Goal: Information Seeking & Learning: Learn about a topic

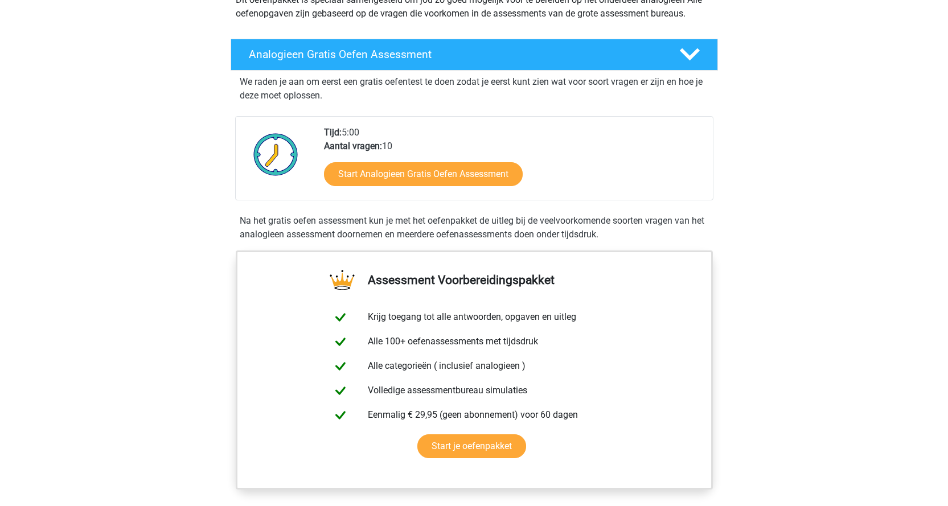
scroll to position [171, 0]
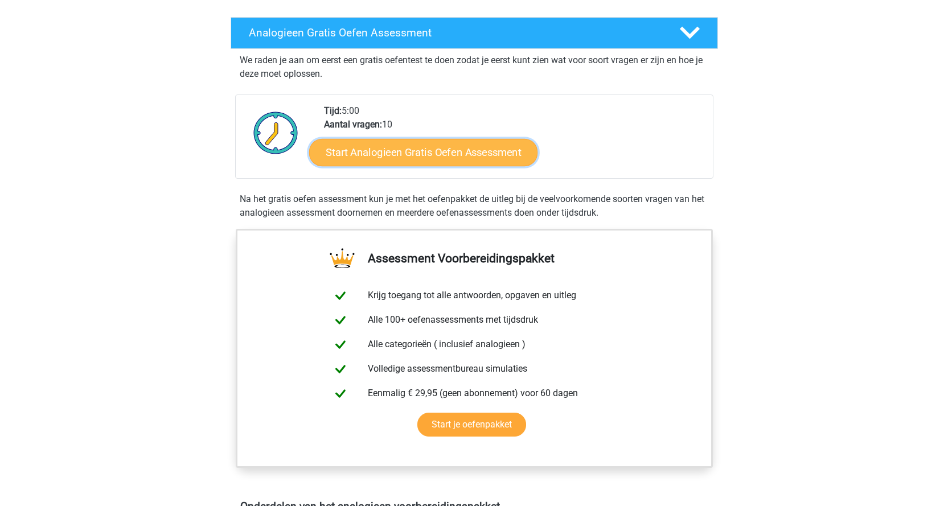
click at [366, 153] on link "Start Analogieen Gratis Oefen Assessment" at bounding box center [423, 151] width 228 height 27
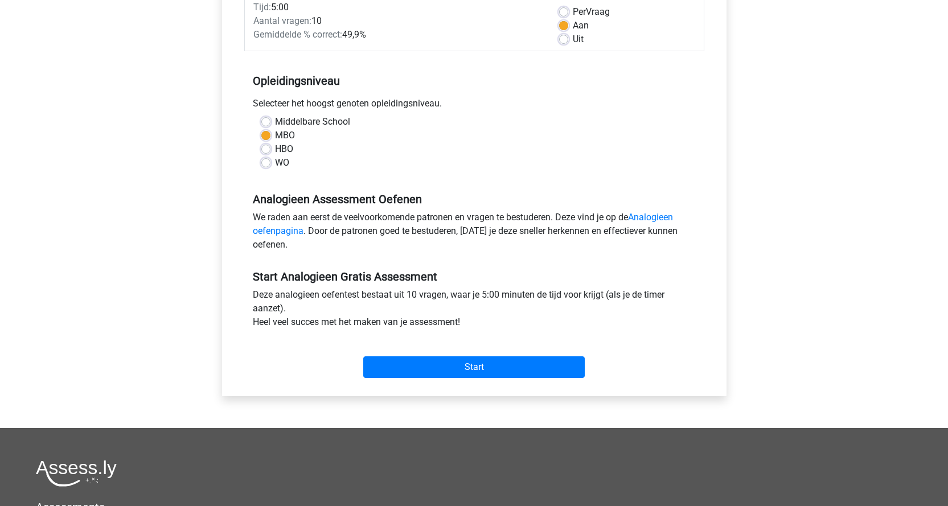
scroll to position [228, 0]
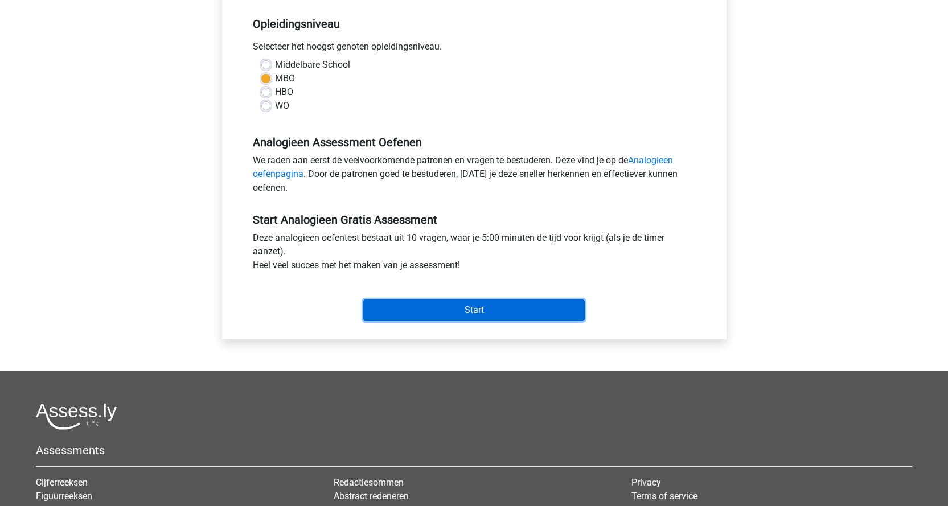
click at [462, 311] on input "Start" at bounding box center [474, 311] width 222 height 22
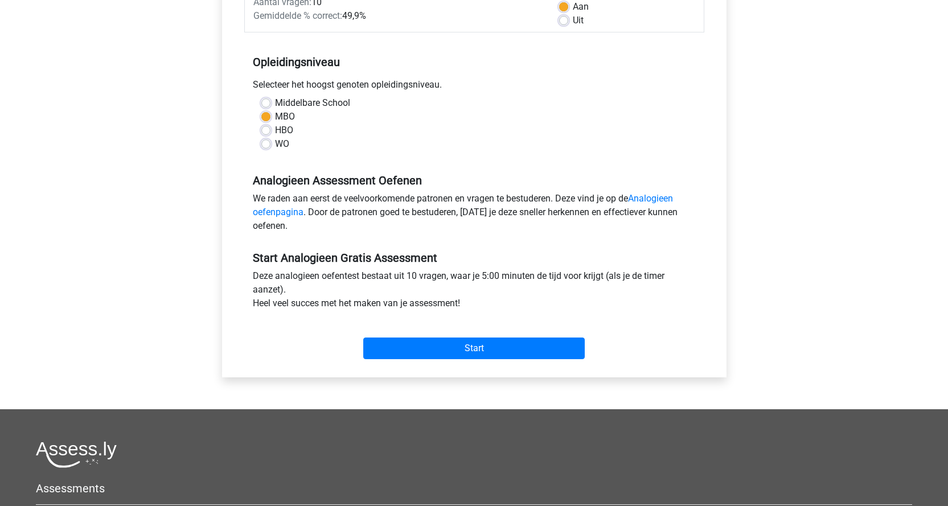
scroll to position [0, 0]
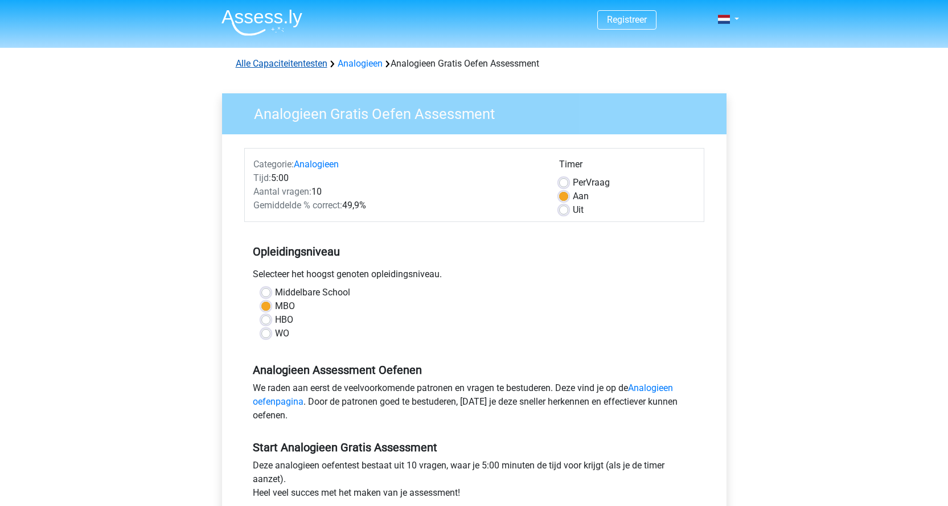
click at [299, 64] on link "Alle Capaciteitentesten" at bounding box center [282, 63] width 92 height 11
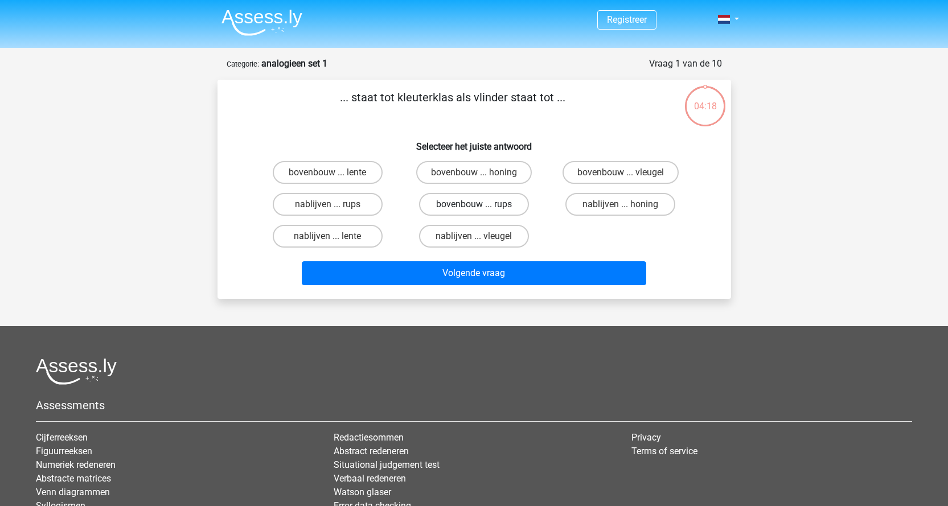
click at [462, 199] on label "bovenbouw ... rups" at bounding box center [474, 204] width 110 height 23
click at [474, 204] on input "bovenbouw ... rups" at bounding box center [477, 207] width 7 height 7
radio input "true"
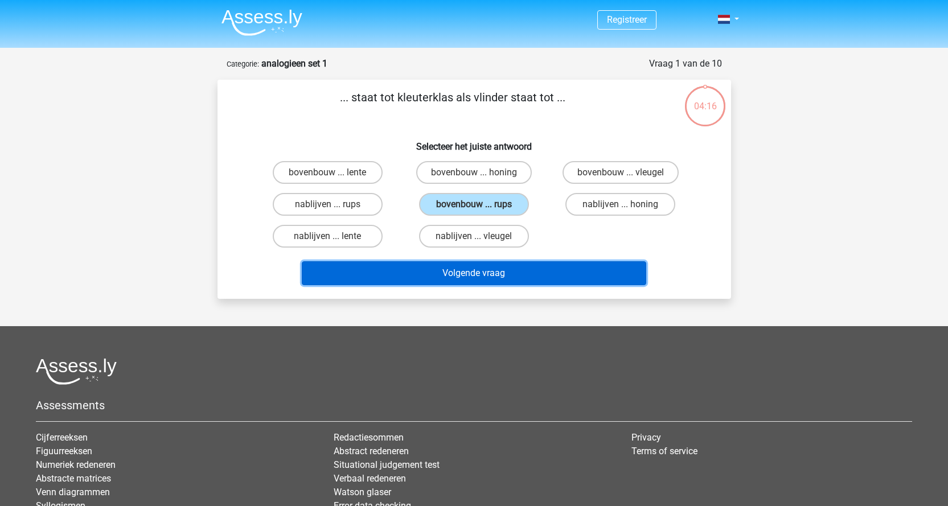
click at [479, 274] on button "Volgende vraag" at bounding box center [474, 273] width 344 height 24
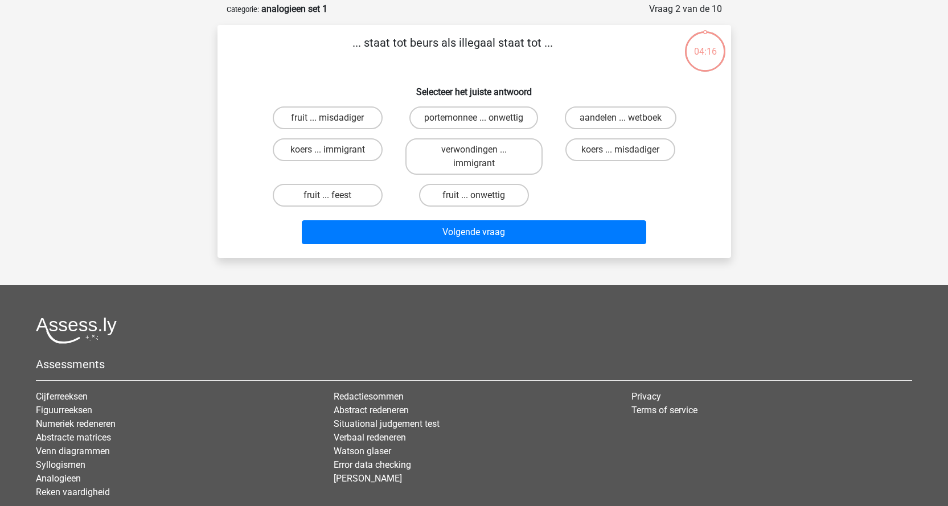
scroll to position [57, 0]
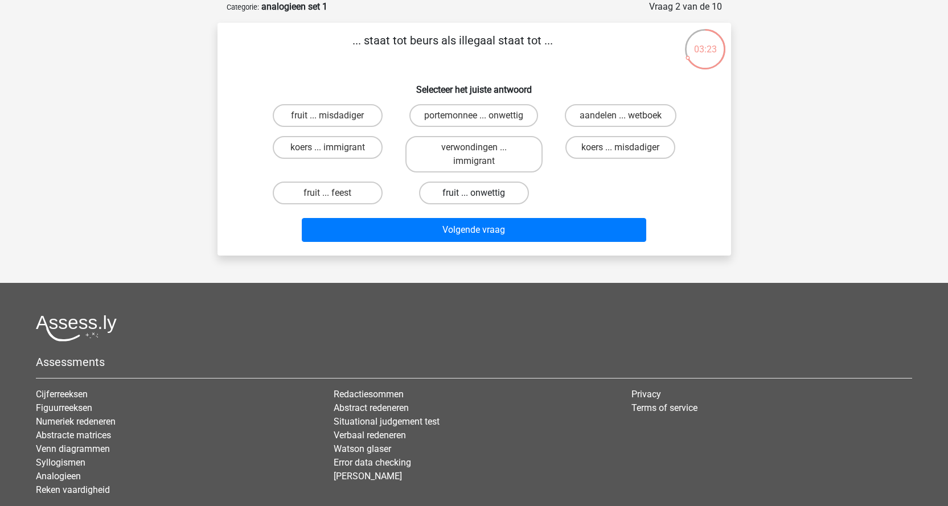
click at [458, 188] on label "fruit ... onwettig" at bounding box center [474, 193] width 110 height 23
click at [474, 193] on input "fruit ... onwettig" at bounding box center [477, 196] width 7 height 7
radio input "true"
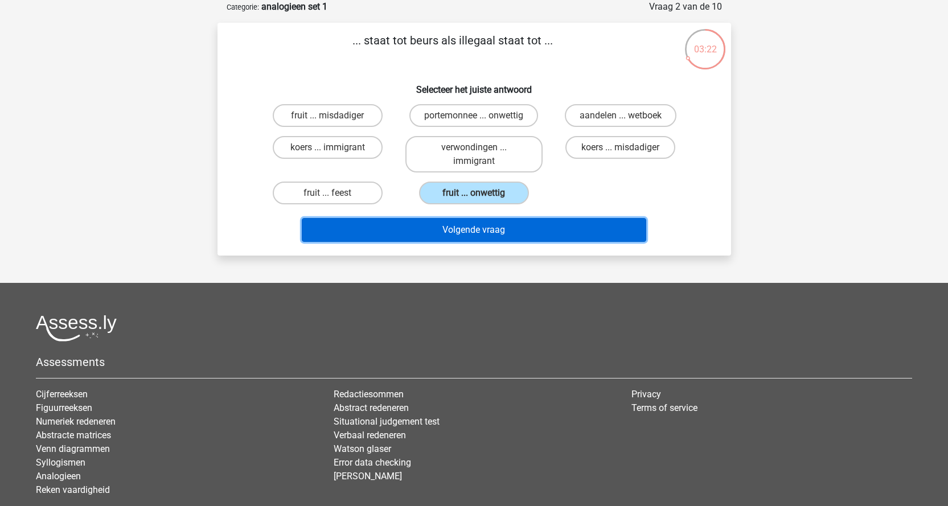
click at [471, 229] on button "Volgende vraag" at bounding box center [474, 230] width 344 height 24
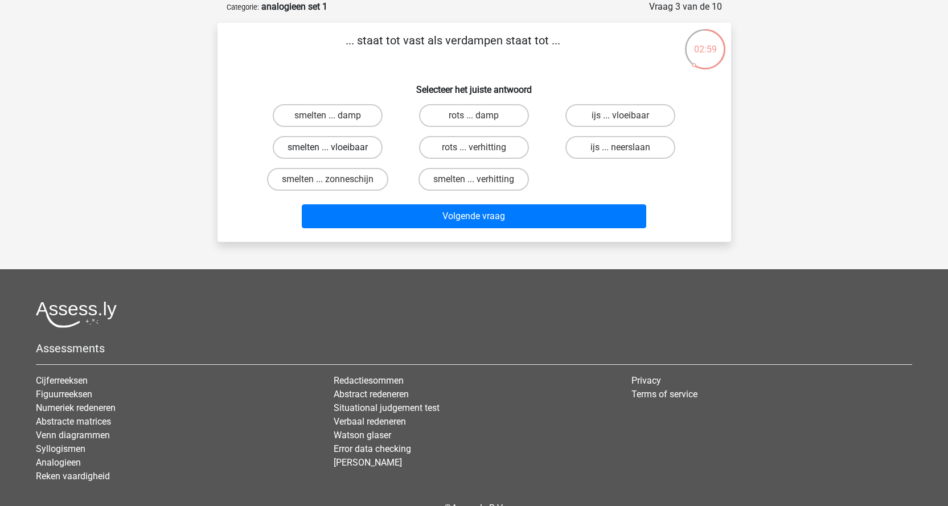
click at [339, 143] on label "smelten ... vloeibaar" at bounding box center [328, 147] width 110 height 23
click at [335, 147] on input "smelten ... vloeibaar" at bounding box center [330, 150] width 7 height 7
radio input "true"
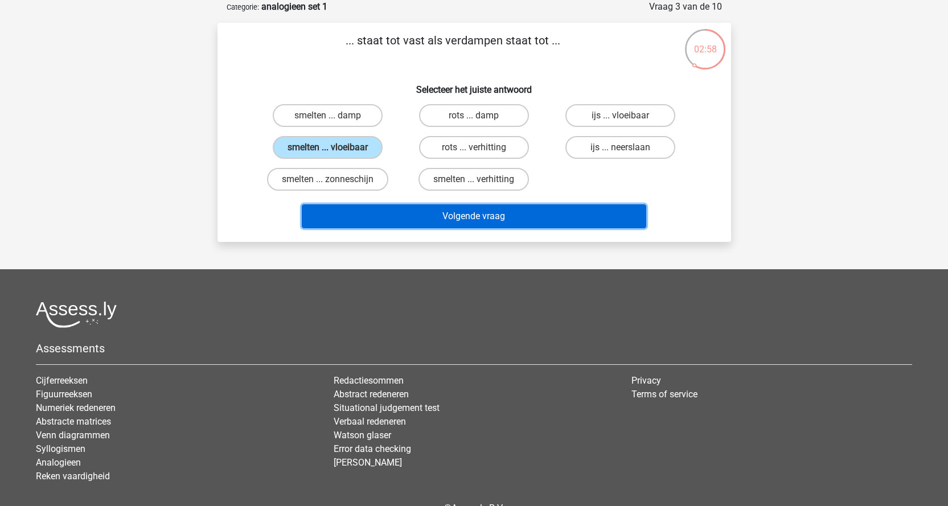
click at [461, 211] on button "Volgende vraag" at bounding box center [474, 216] width 344 height 24
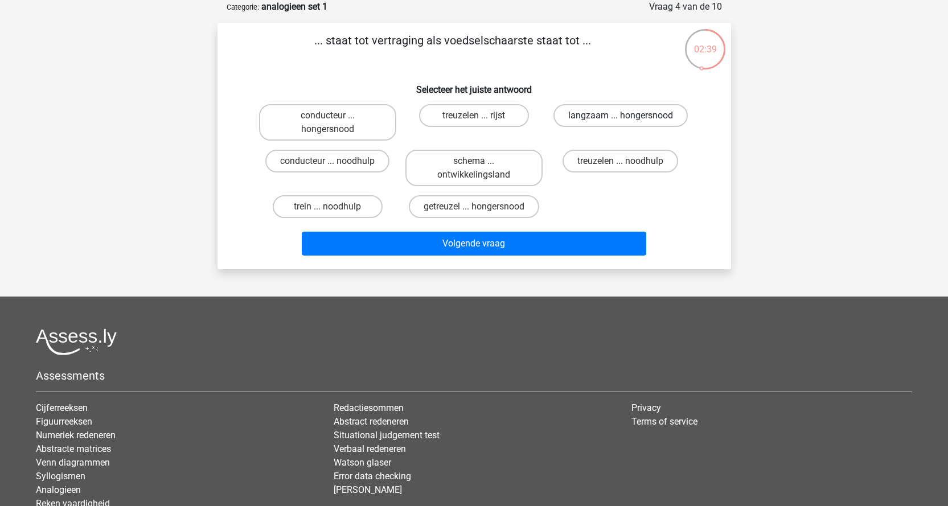
click at [593, 112] on label "langzaam ... hongersnood" at bounding box center [620, 115] width 134 height 23
click at [621, 116] on input "langzaam ... hongersnood" at bounding box center [624, 119] width 7 height 7
radio input "true"
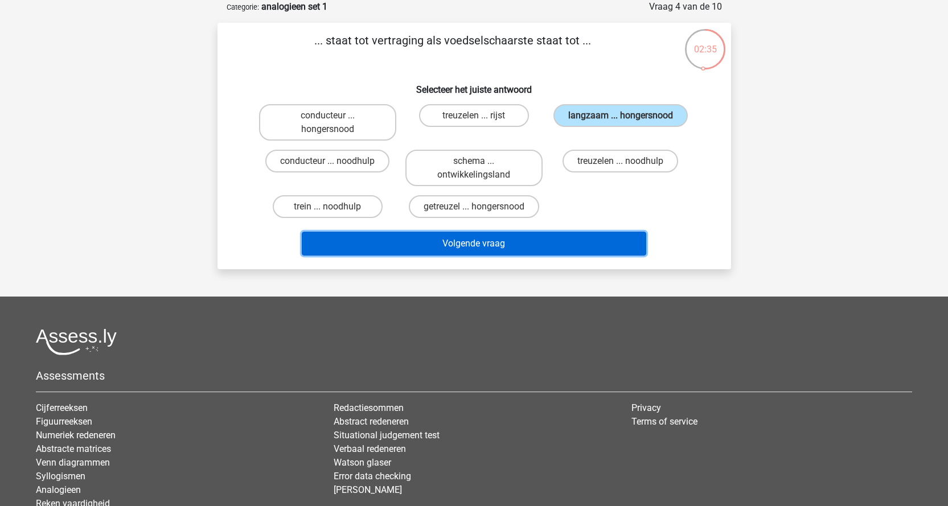
click at [483, 243] on button "Volgende vraag" at bounding box center [474, 244] width 344 height 24
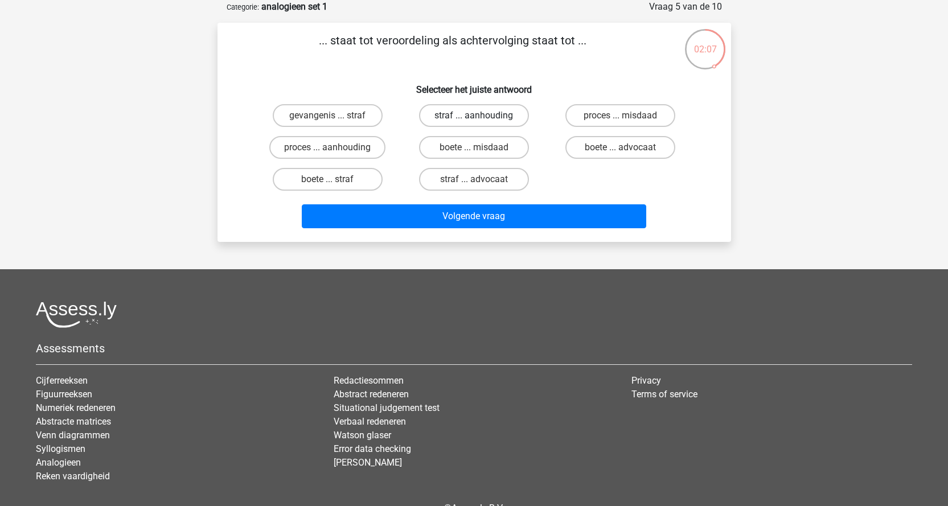
click at [468, 116] on label "straf ... aanhouding" at bounding box center [474, 115] width 110 height 23
click at [474, 116] on input "straf ... aanhouding" at bounding box center [477, 119] width 7 height 7
radio input "true"
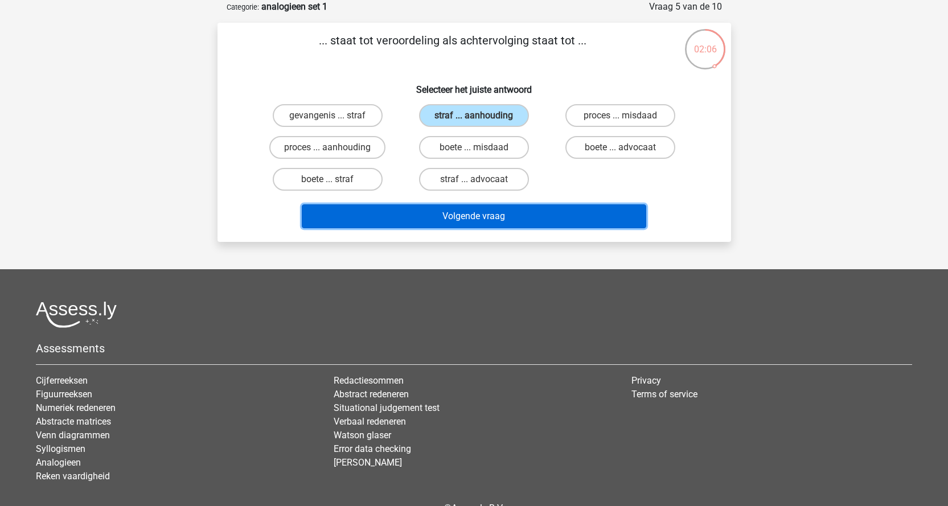
click at [478, 210] on button "Volgende vraag" at bounding box center [474, 216] width 344 height 24
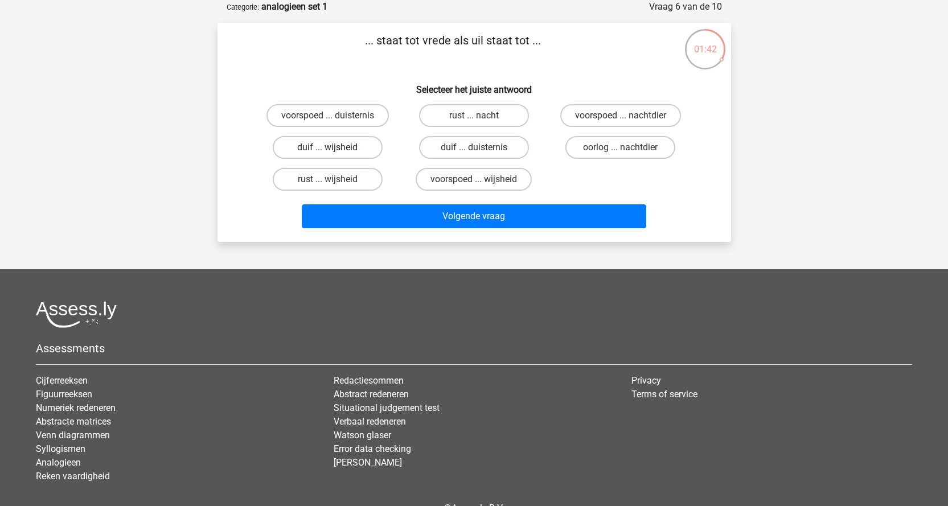
click at [362, 145] on label "duif ... wijsheid" at bounding box center [328, 147] width 110 height 23
click at [335, 147] on input "duif ... wijsheid" at bounding box center [330, 150] width 7 height 7
radio input "true"
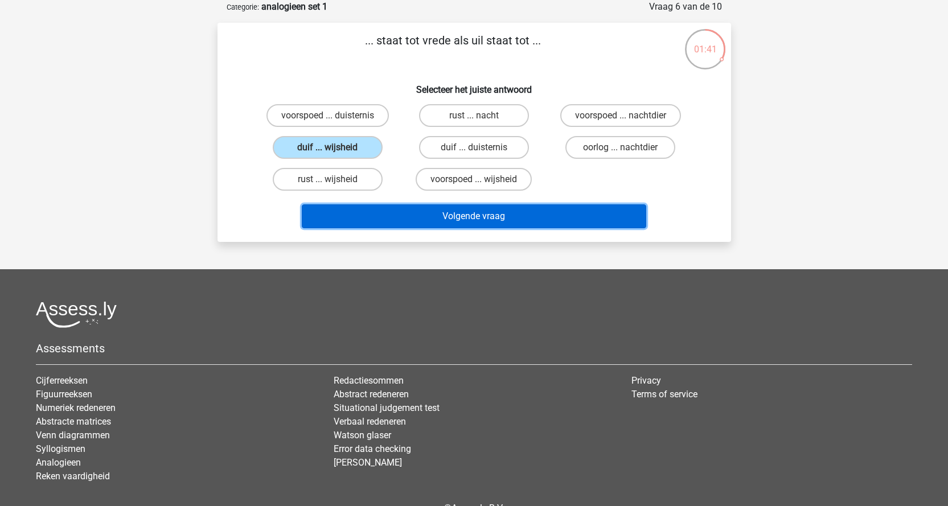
click at [475, 214] on button "Volgende vraag" at bounding box center [474, 216] width 344 height 24
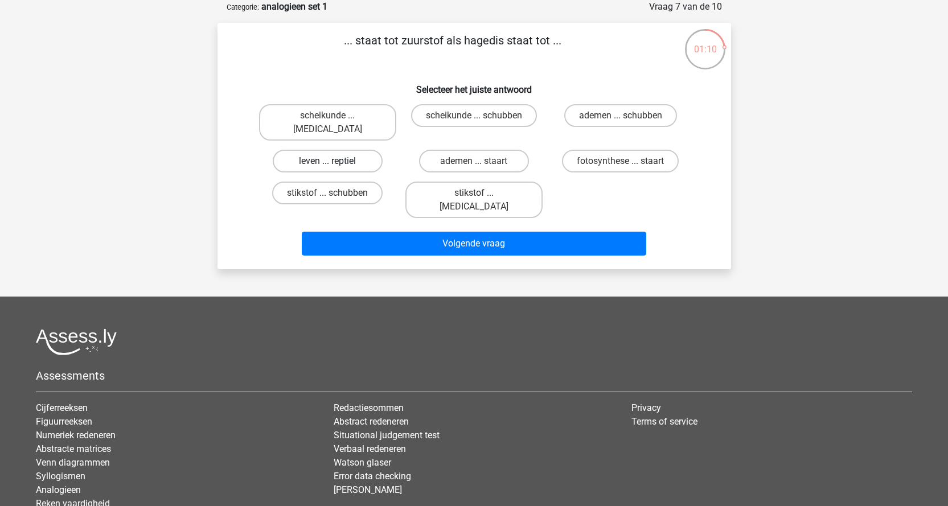
click at [346, 150] on label "leven ... reptiel" at bounding box center [328, 161] width 110 height 23
click at [335, 161] on input "leven ... reptiel" at bounding box center [330, 164] width 7 height 7
radio input "true"
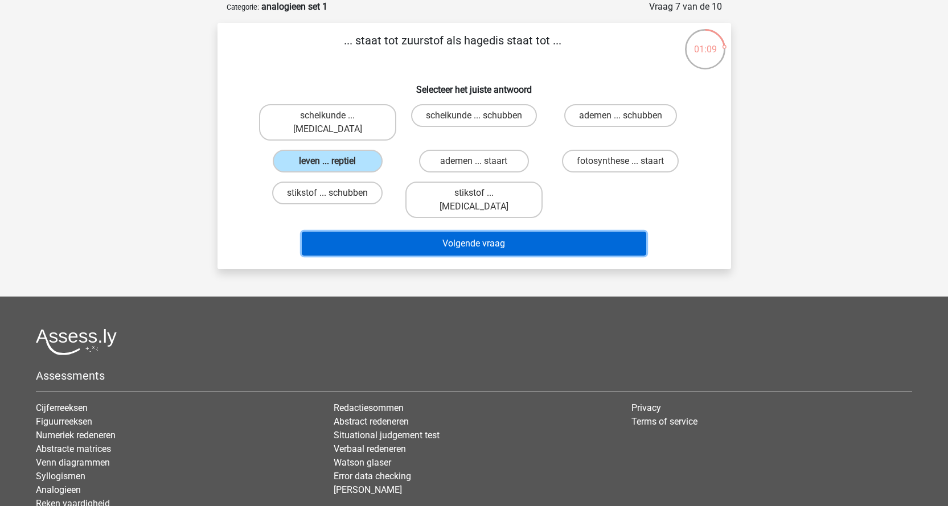
click at [467, 232] on button "Volgende vraag" at bounding box center [474, 244] width 344 height 24
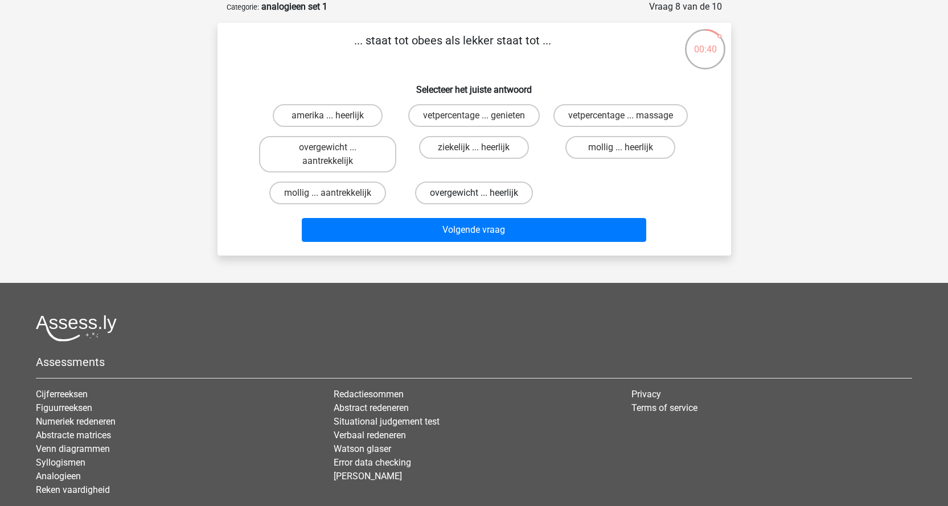
click at [453, 188] on label "overgewicht ... heerlijk" at bounding box center [474, 193] width 118 height 23
click at [474, 193] on input "overgewicht ... heerlijk" at bounding box center [477, 196] width 7 height 7
radio input "true"
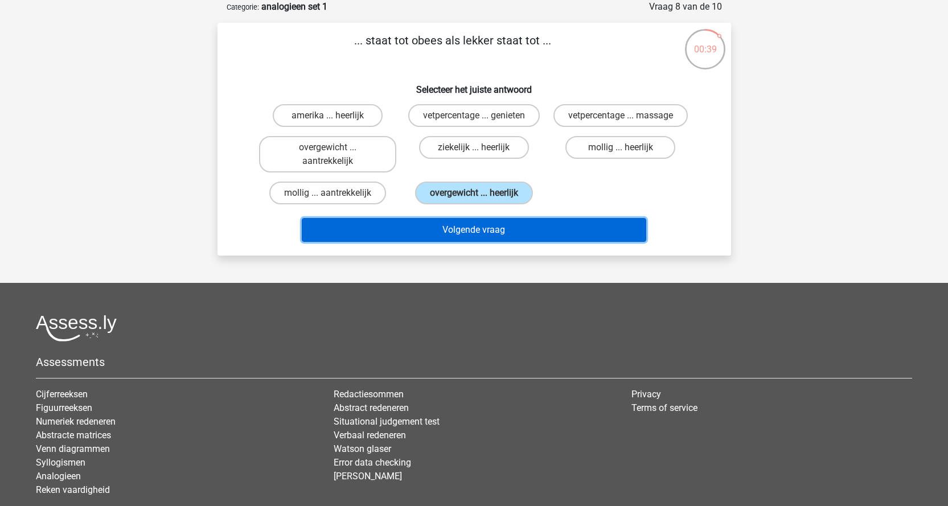
click at [460, 229] on button "Volgende vraag" at bounding box center [474, 230] width 344 height 24
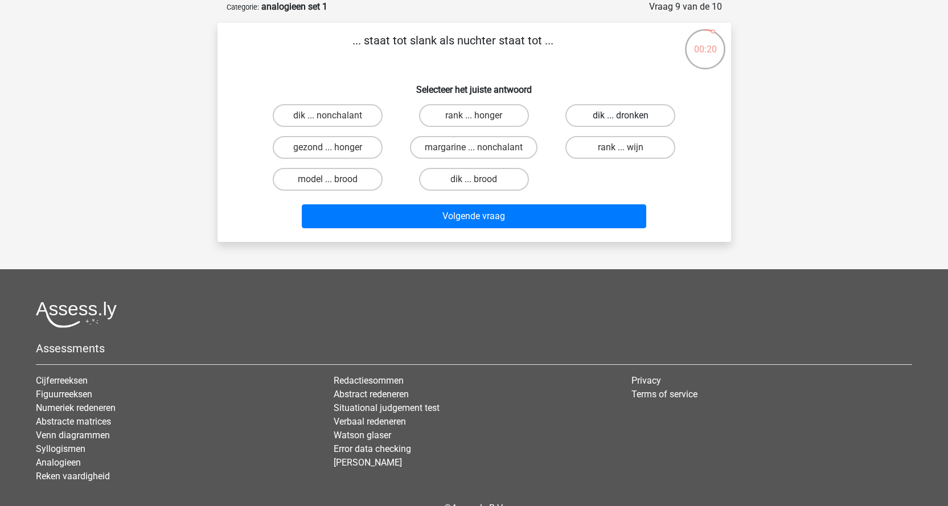
click at [613, 111] on label "dik ... dronken" at bounding box center [620, 115] width 110 height 23
click at [621, 116] on input "dik ... dronken" at bounding box center [624, 119] width 7 height 7
radio input "true"
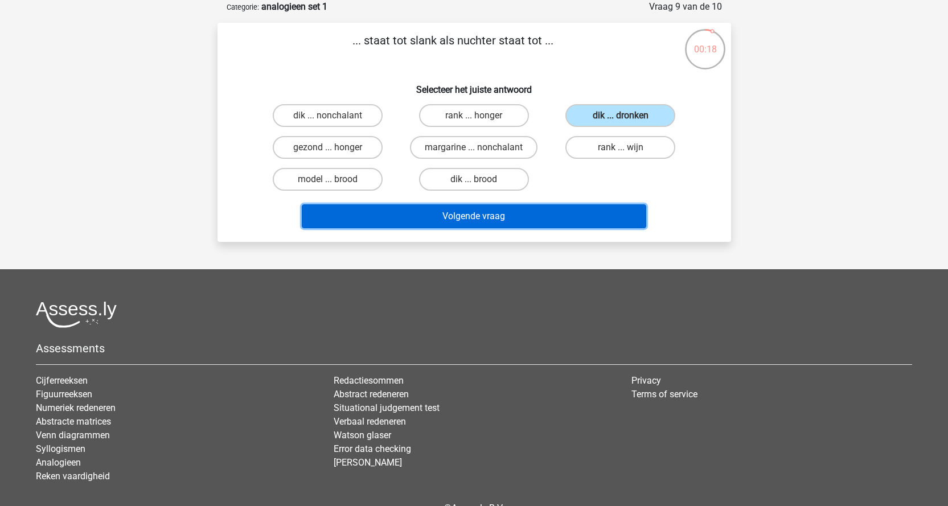
click at [503, 216] on button "Volgende vraag" at bounding box center [474, 216] width 344 height 24
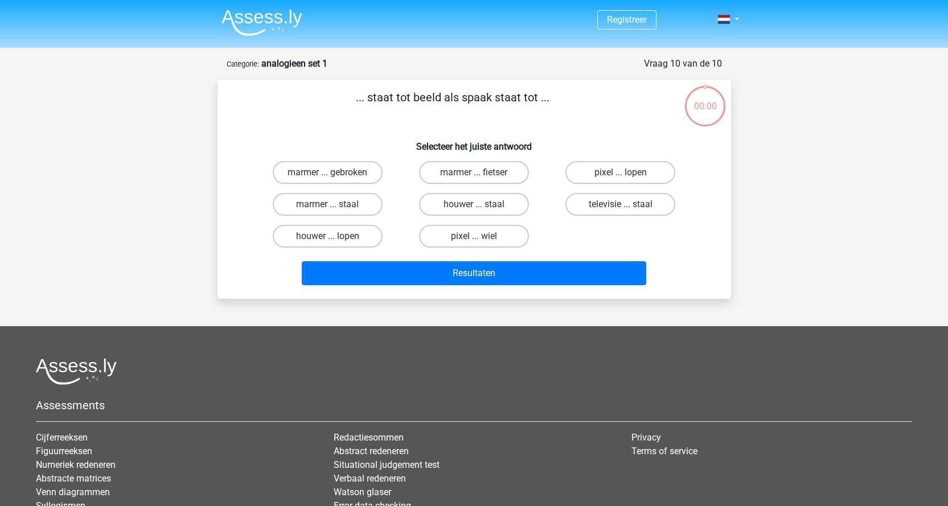
scroll to position [57, 0]
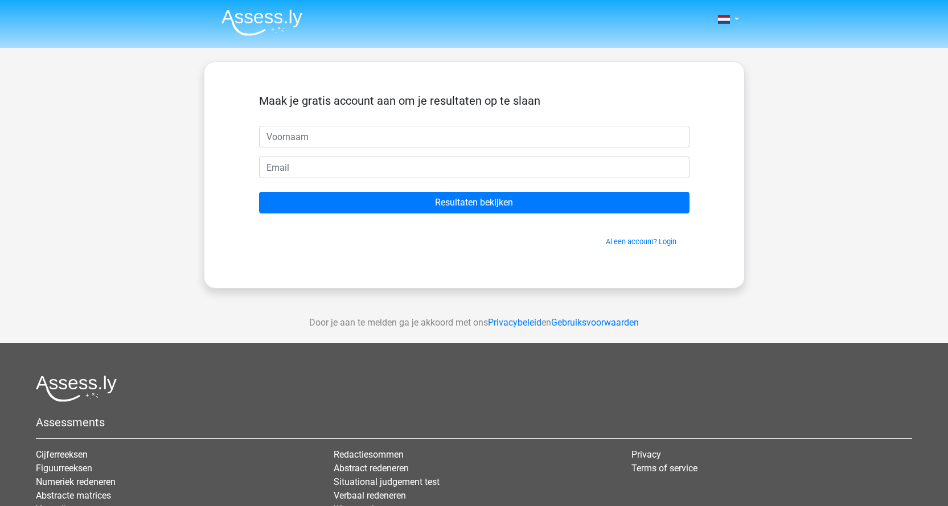
click at [281, 135] on input "text" at bounding box center [474, 137] width 430 height 22
type input "Mo"
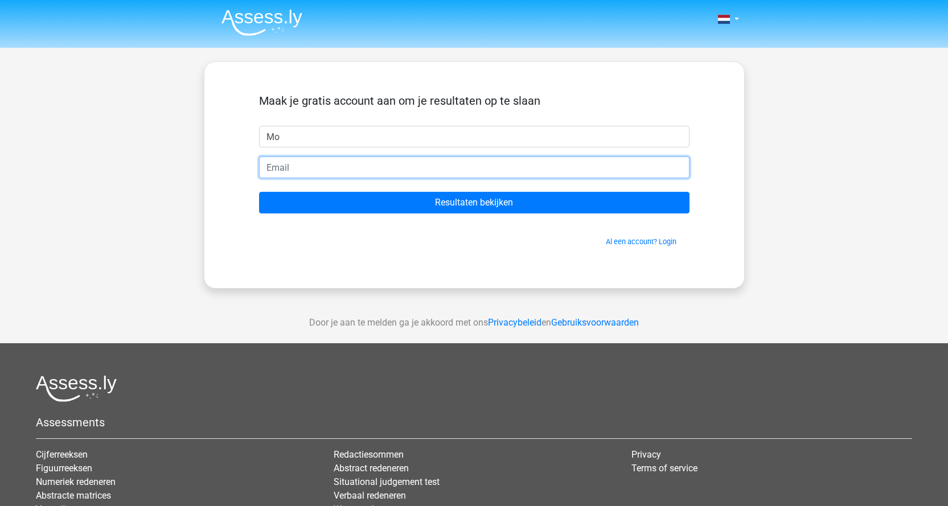
click at [283, 165] on input "email" at bounding box center [474, 168] width 430 height 22
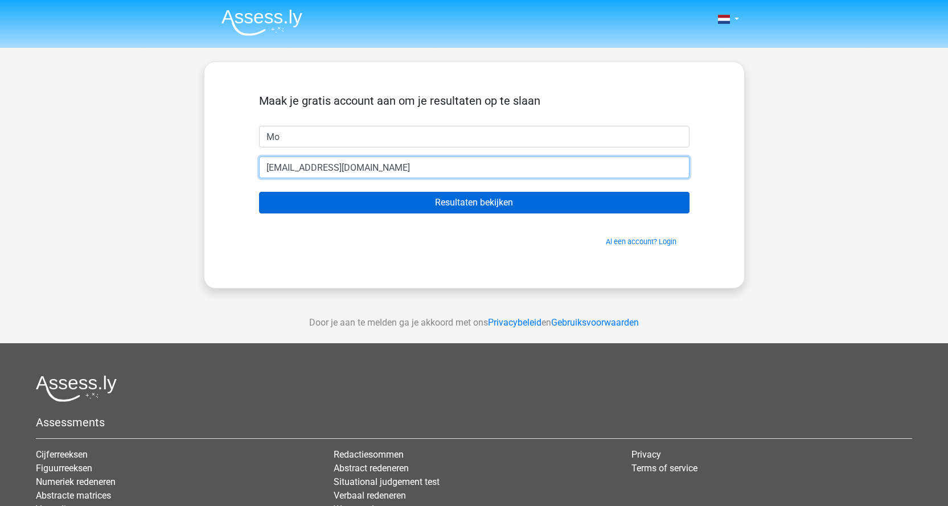
type input "[EMAIL_ADDRESS][DOMAIN_NAME]"
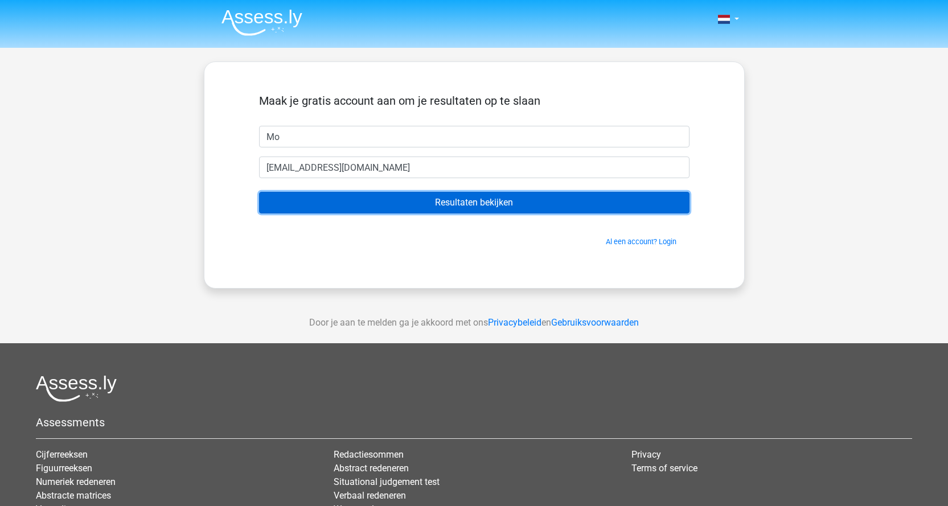
click at [499, 196] on input "Resultaten bekijken" at bounding box center [474, 203] width 430 height 22
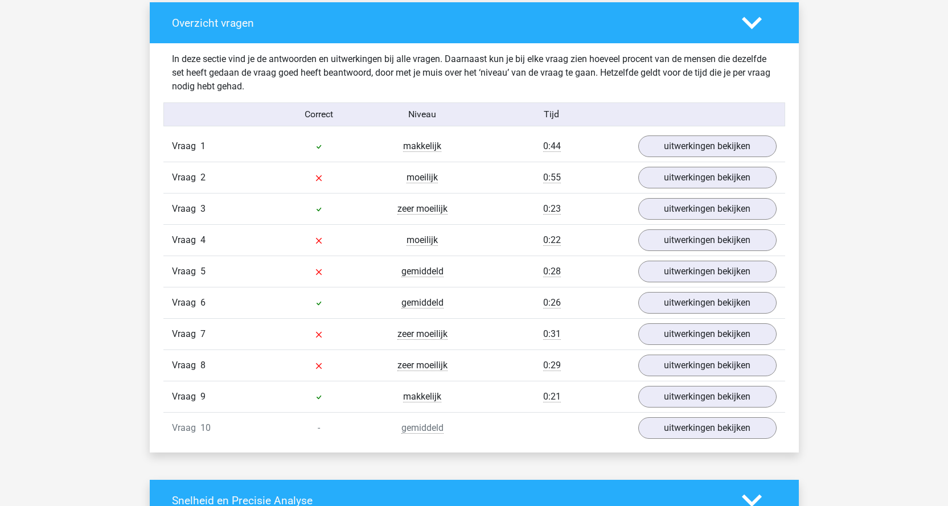
scroll to position [854, 0]
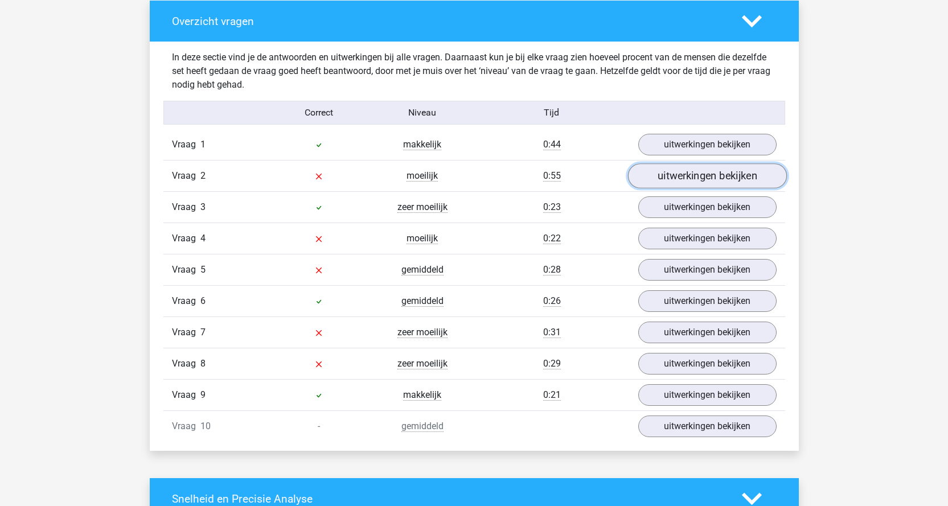
click at [668, 174] on link "uitwerkingen bekijken" at bounding box center [706, 175] width 159 height 25
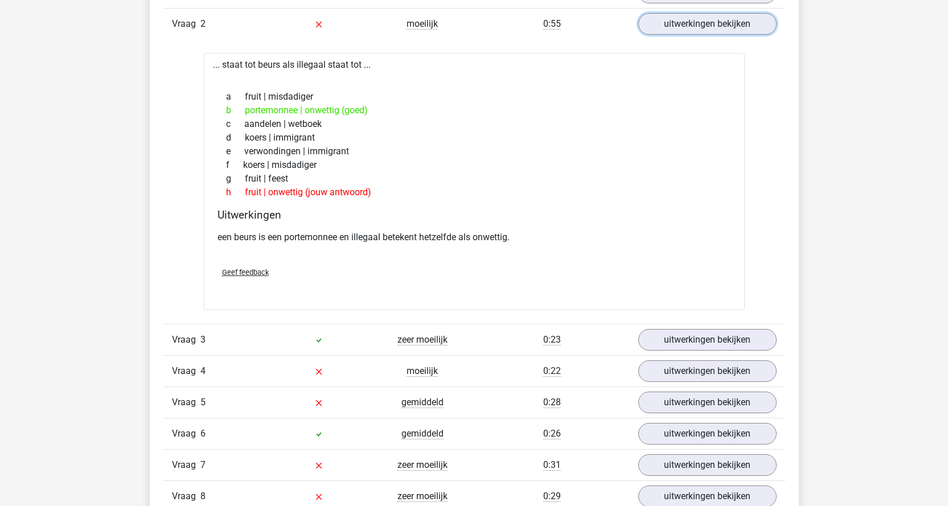
scroll to position [1025, 0]
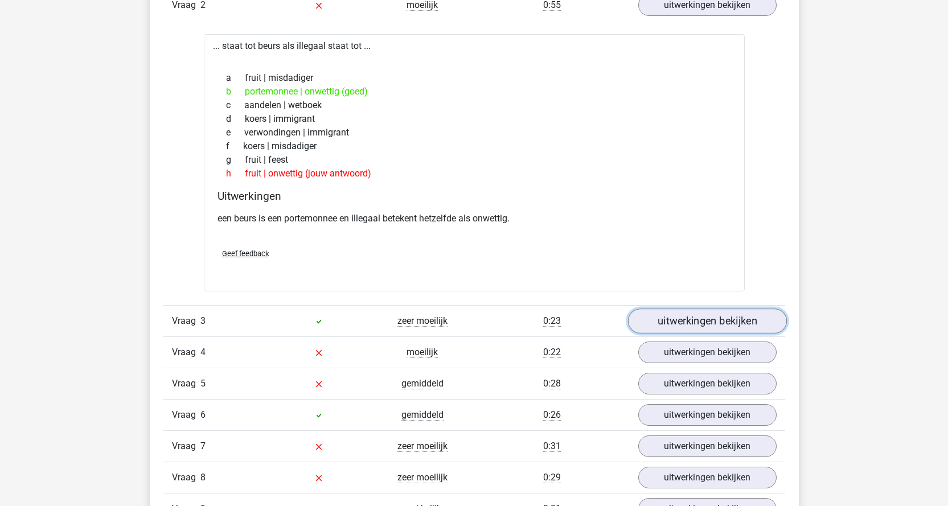
click at [646, 322] on link "uitwerkingen bekijken" at bounding box center [706, 321] width 159 height 25
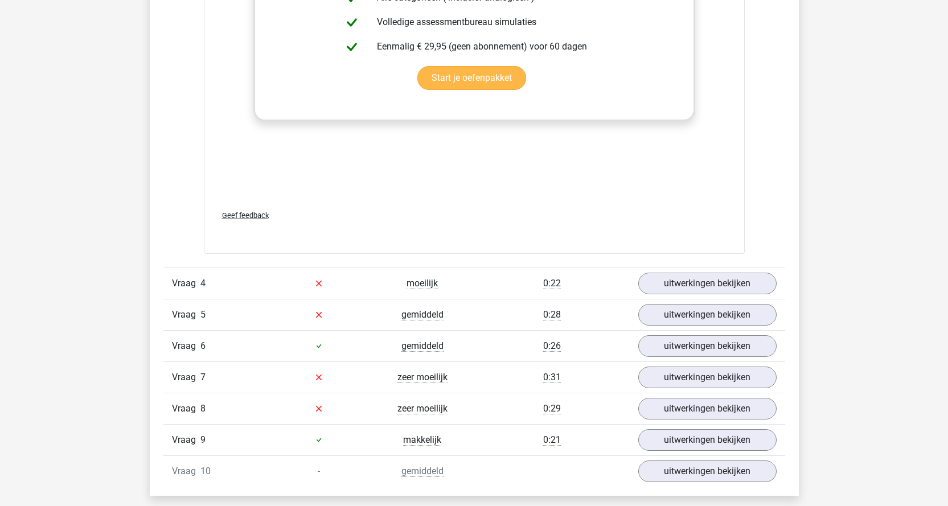
scroll to position [1708, 0]
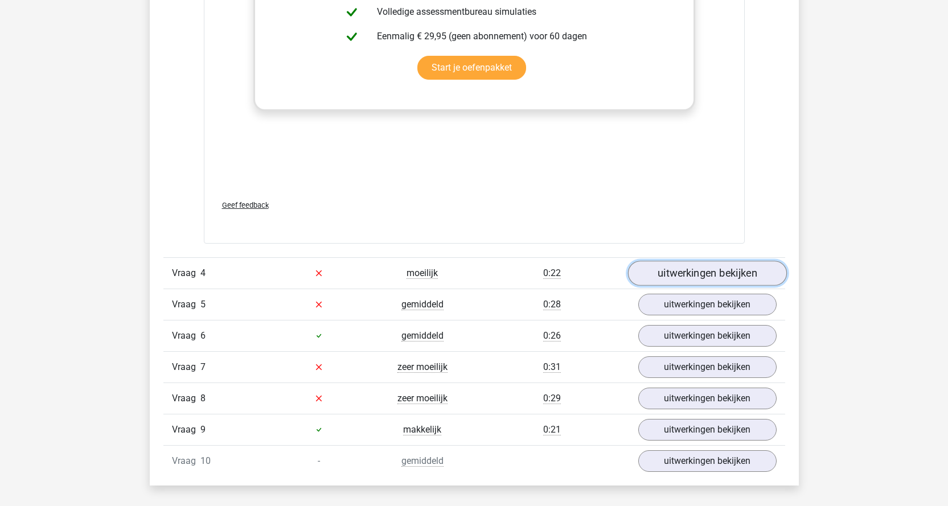
click at [679, 271] on link "uitwerkingen bekijken" at bounding box center [706, 273] width 159 height 25
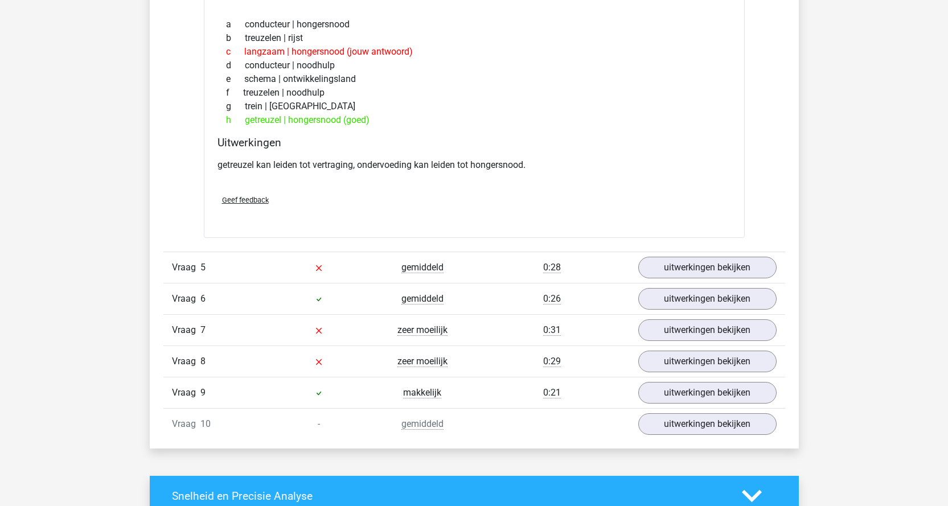
scroll to position [2050, 0]
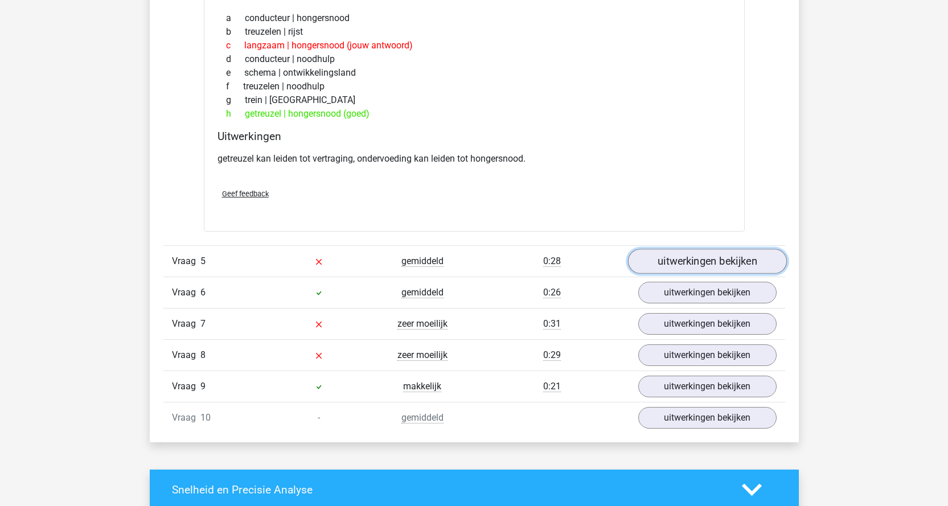
click at [670, 261] on link "uitwerkingen bekijken" at bounding box center [706, 261] width 159 height 25
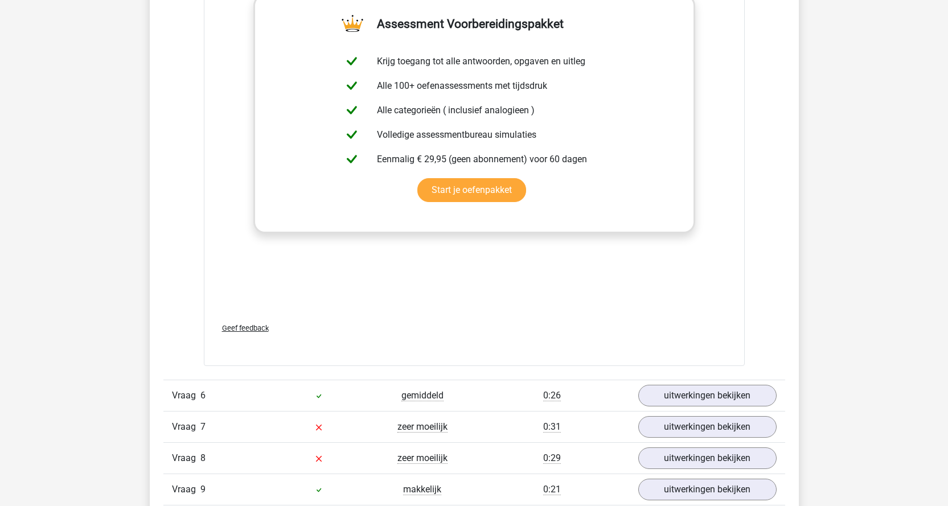
scroll to position [2619, 0]
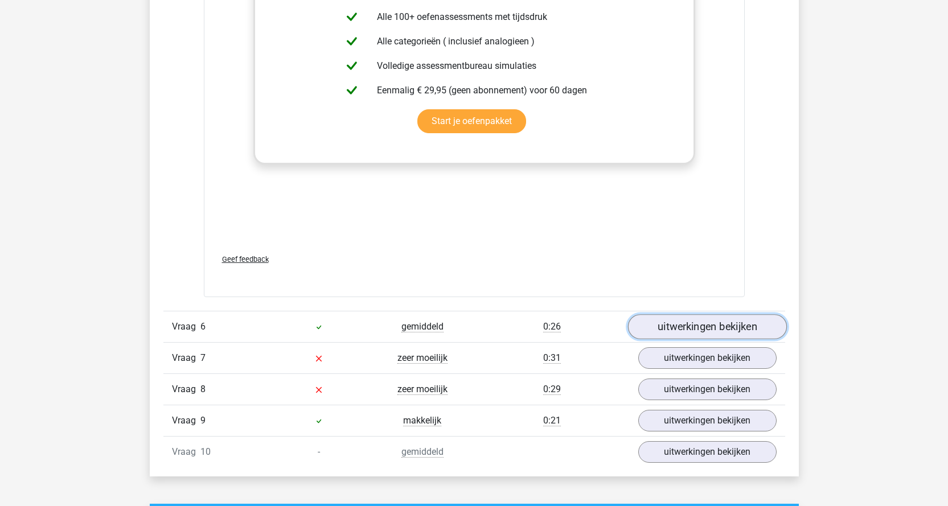
click at [668, 323] on link "uitwerkingen bekijken" at bounding box center [706, 326] width 159 height 25
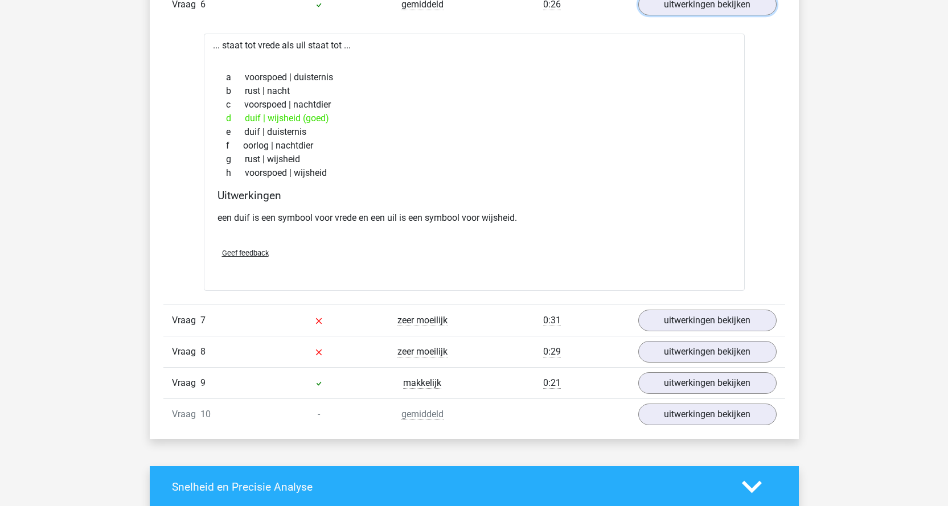
scroll to position [2961, 0]
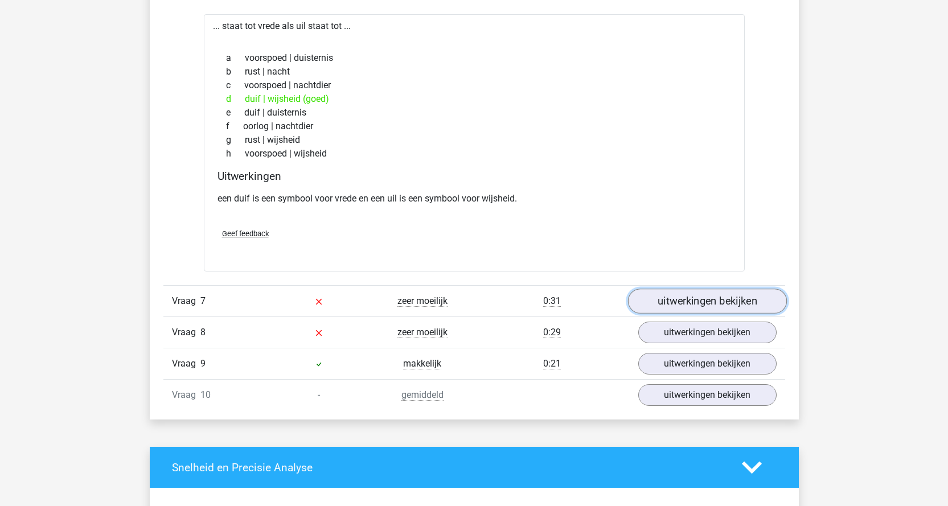
click at [662, 301] on link "uitwerkingen bekijken" at bounding box center [706, 301] width 159 height 25
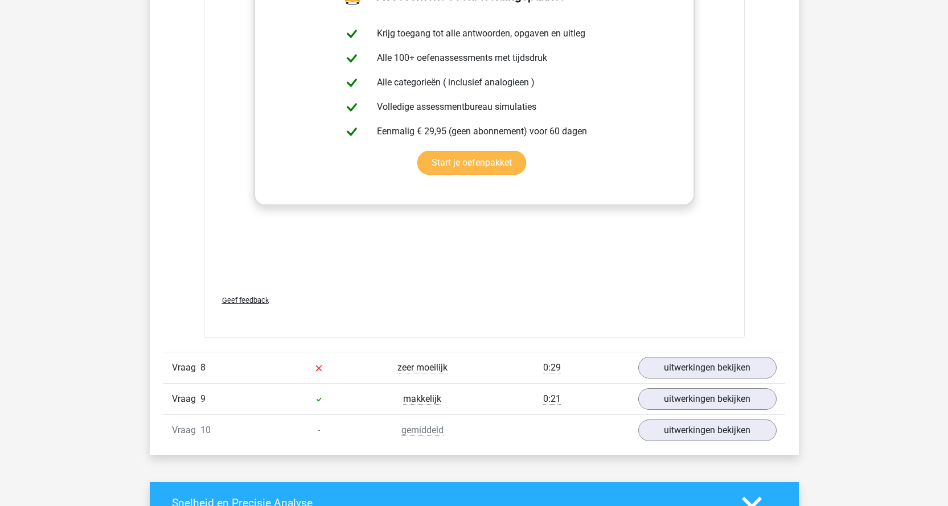
scroll to position [3530, 0]
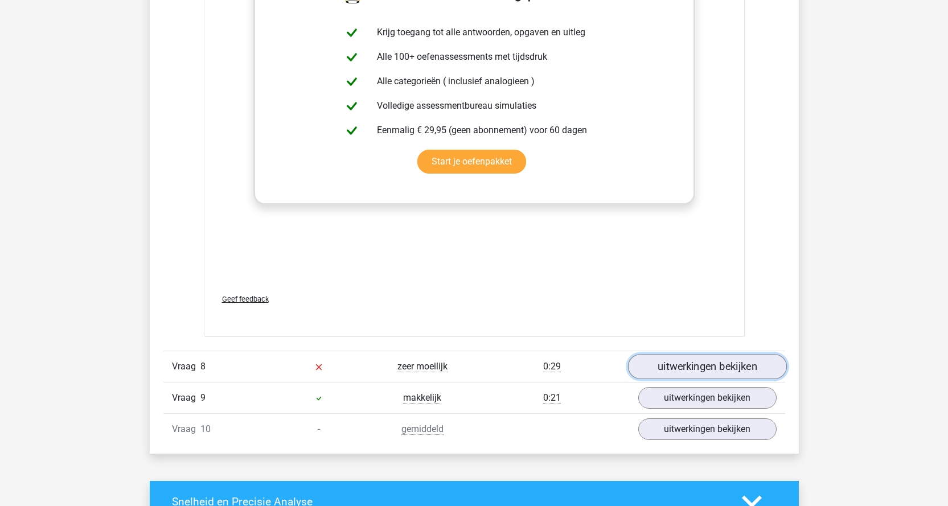
click at [656, 365] on link "uitwerkingen bekijken" at bounding box center [706, 367] width 159 height 25
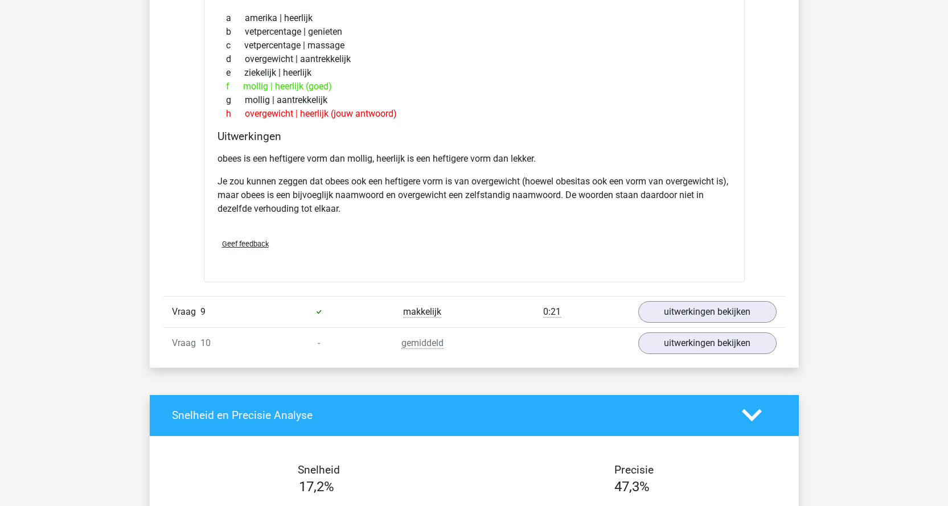
scroll to position [3986, 0]
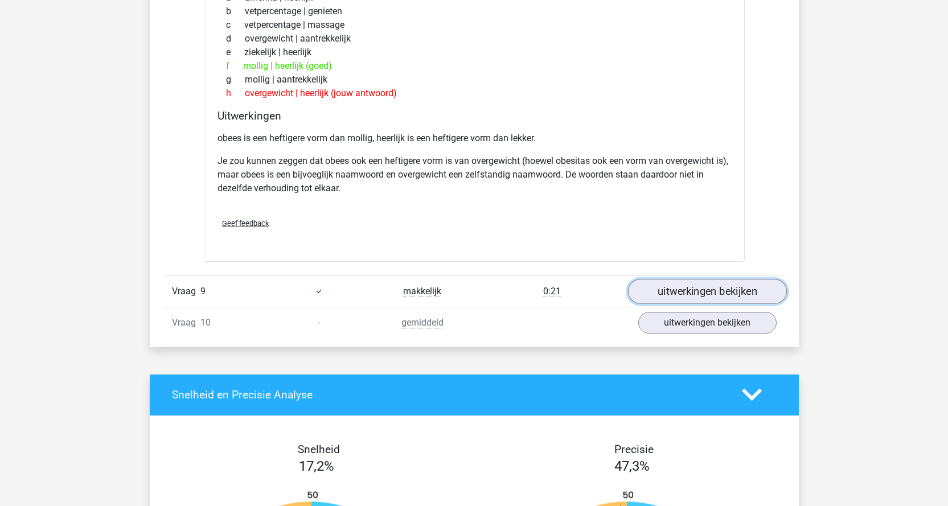
click at [670, 292] on link "uitwerkingen bekijken" at bounding box center [706, 291] width 159 height 25
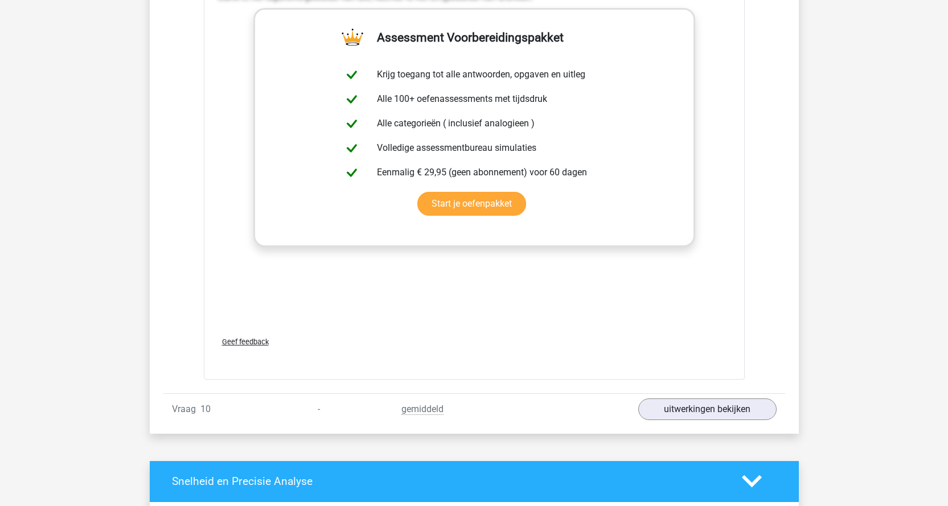
scroll to position [4555, 0]
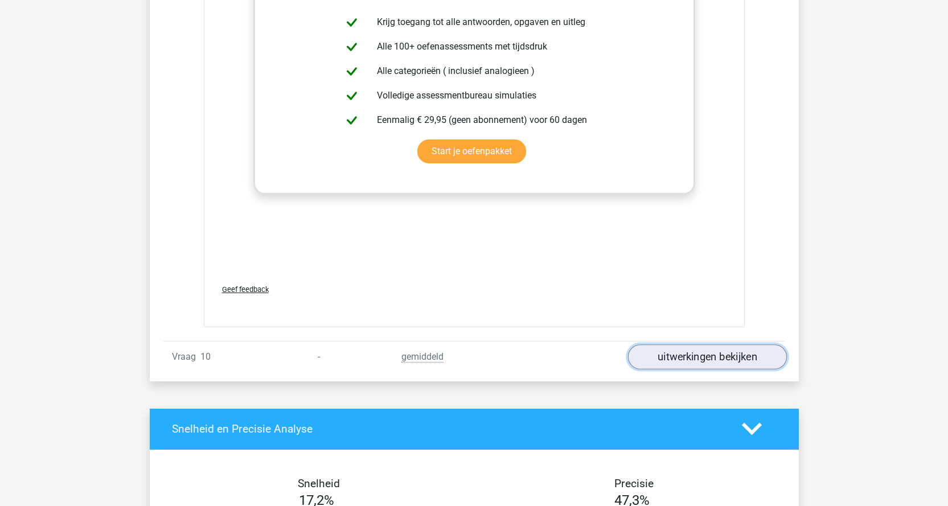
click at [670, 352] on link "uitwerkingen bekijken" at bounding box center [706, 356] width 159 height 25
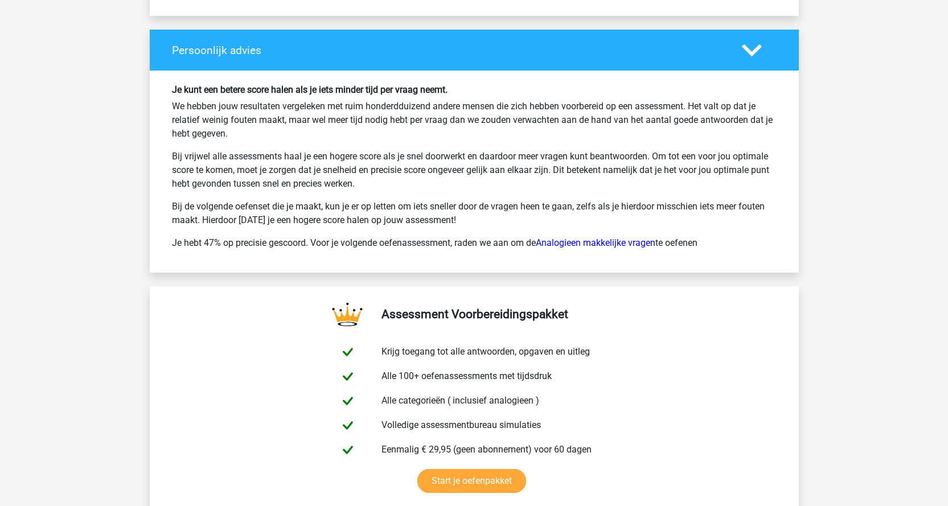
scroll to position [5924, 0]
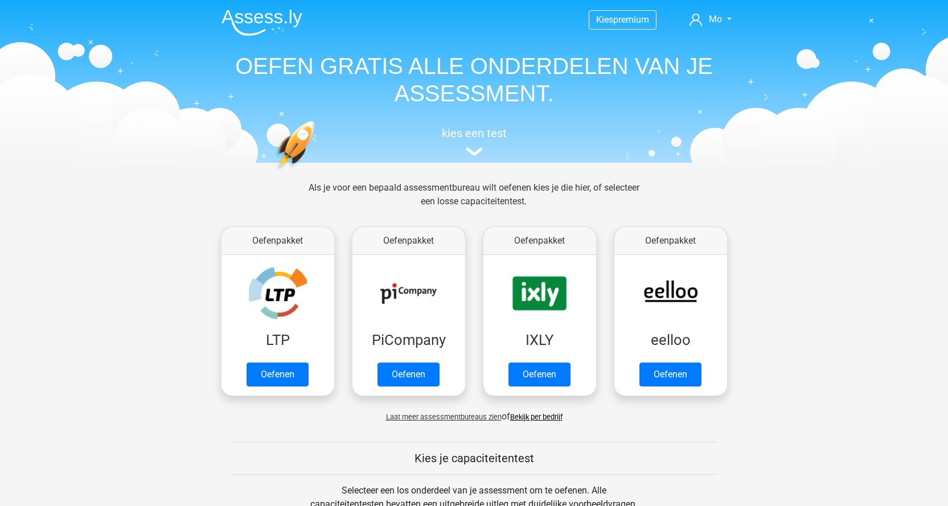
scroll to position [484, 0]
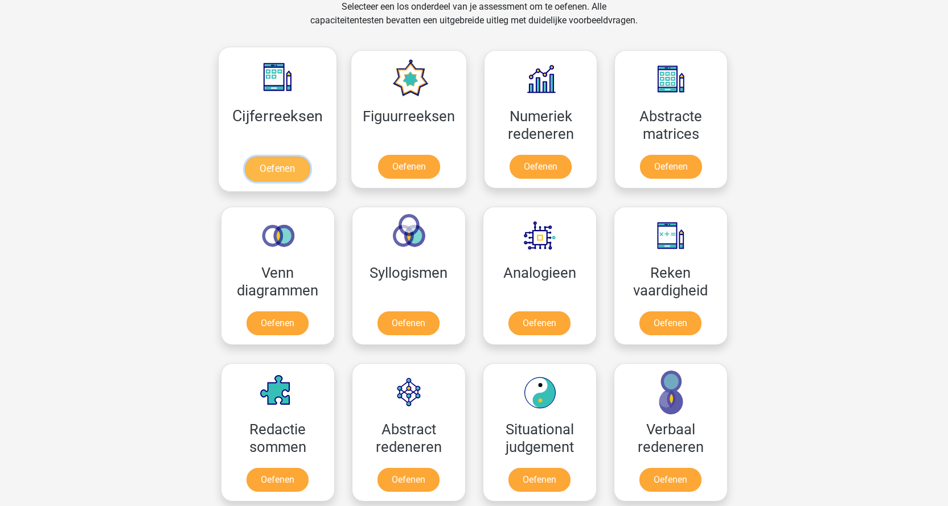
click at [279, 169] on link "Oefenen" at bounding box center [277, 169] width 65 height 25
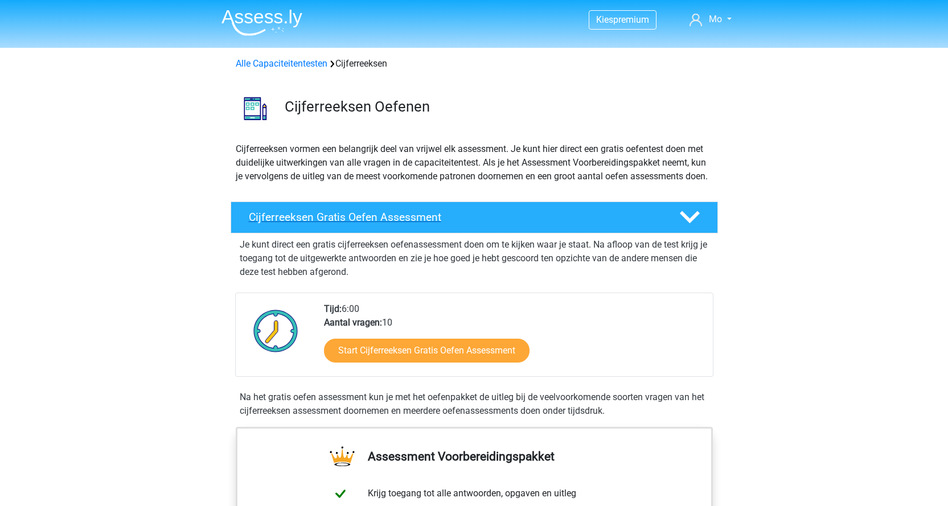
click at [317, 224] on h4 "Cijferreeksen Gratis Oefen Assessment" at bounding box center [455, 217] width 412 height 13
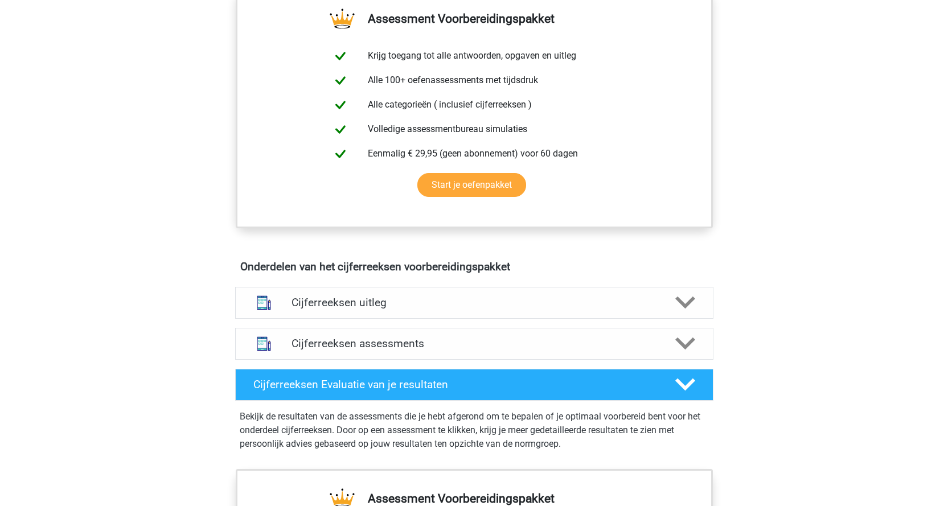
scroll to position [342, 0]
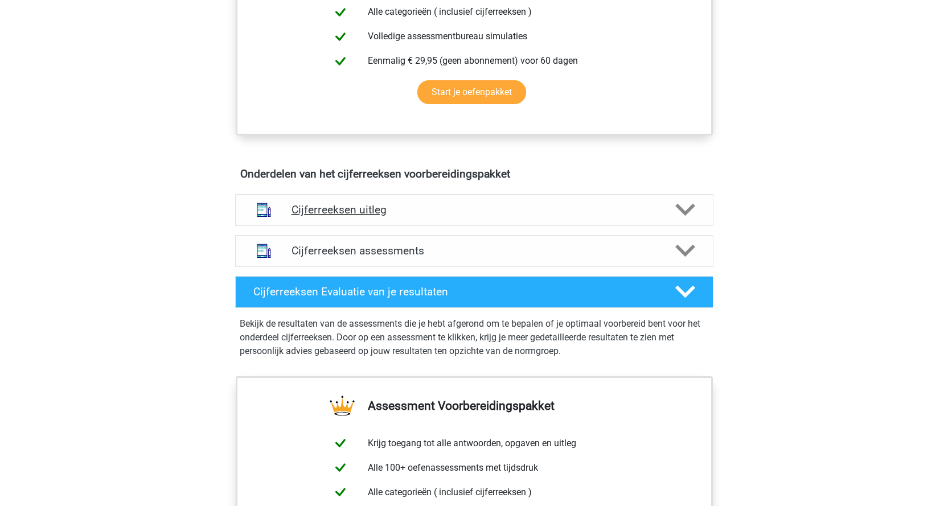
click at [687, 218] on icon at bounding box center [685, 210] width 20 height 20
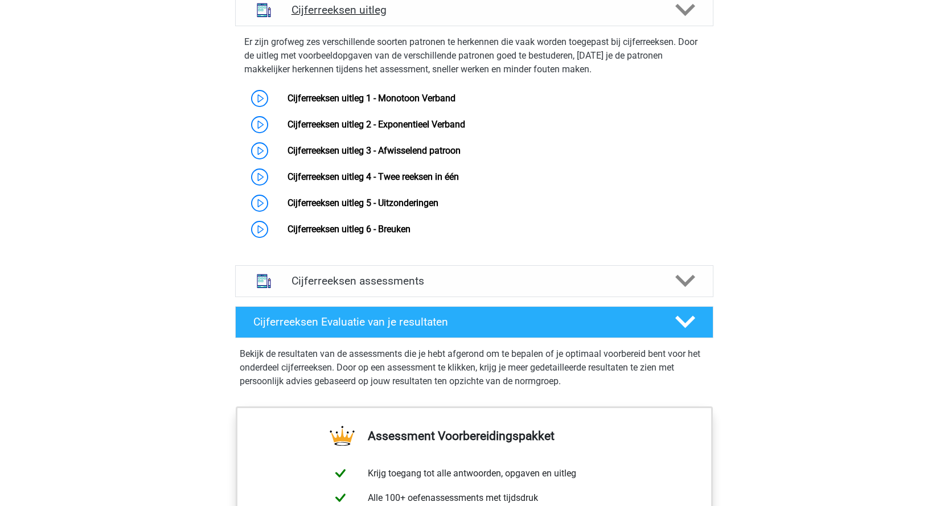
scroll to position [569, 0]
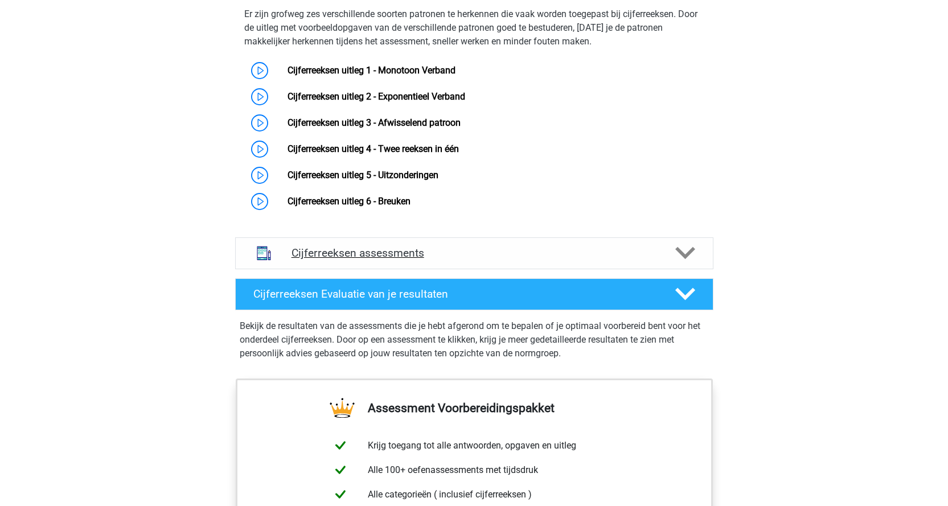
click at [681, 263] on icon at bounding box center [685, 253] width 20 height 20
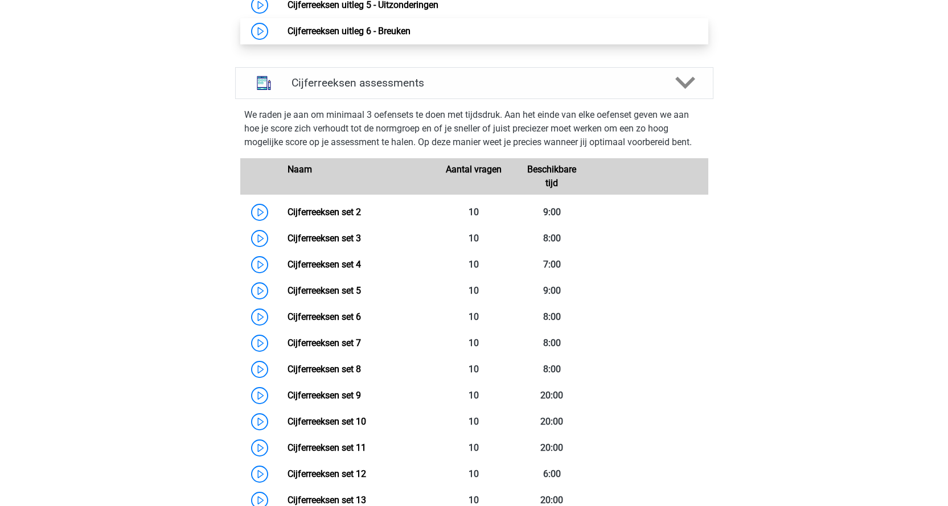
scroll to position [740, 0]
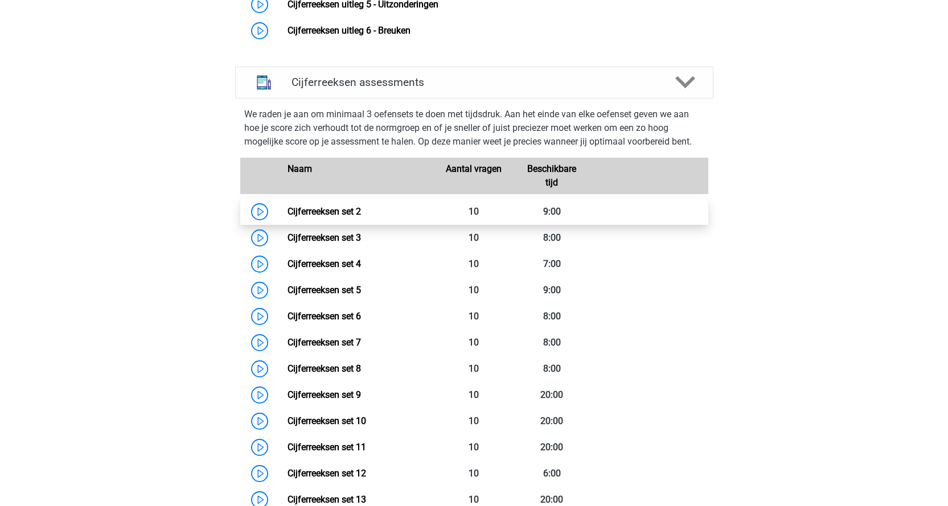
click at [317, 217] on link "Cijferreeksen set 2" at bounding box center [324, 211] width 73 height 11
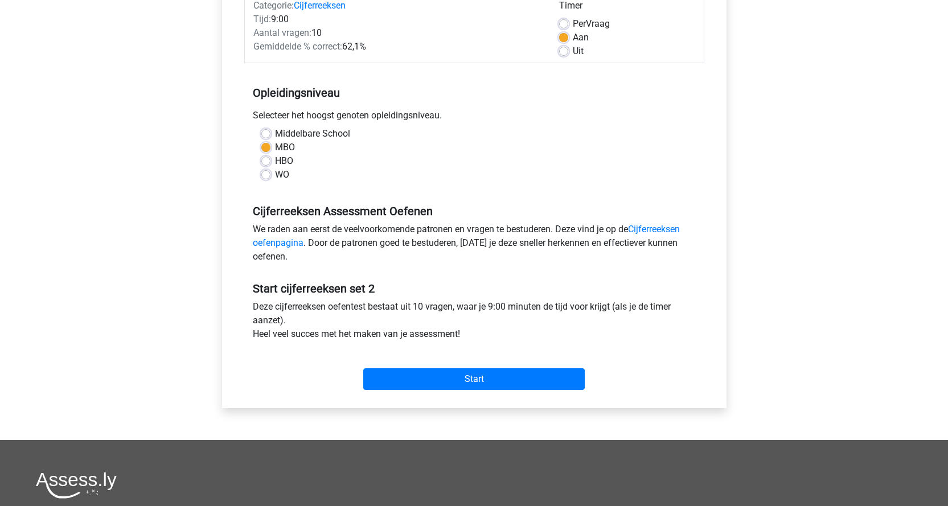
scroll to position [171, 0]
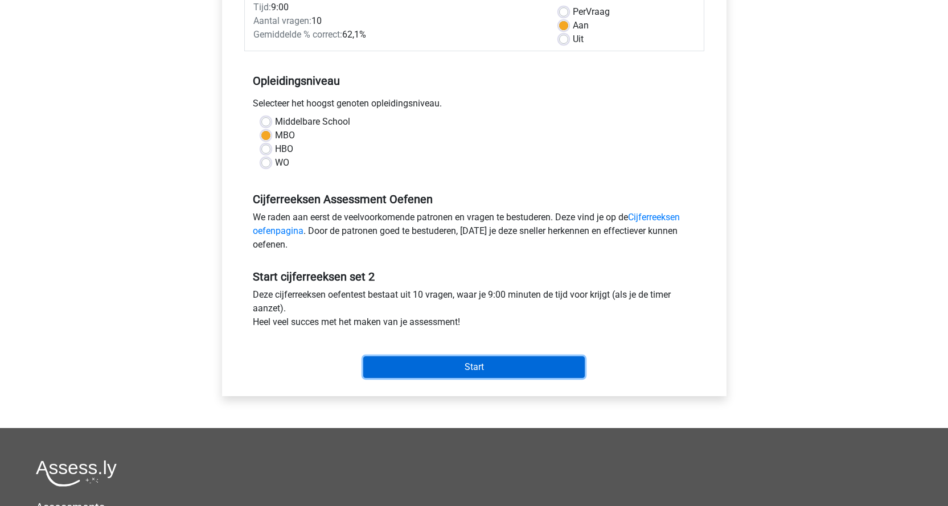
click at [471, 365] on input "Start" at bounding box center [474, 367] width 222 height 22
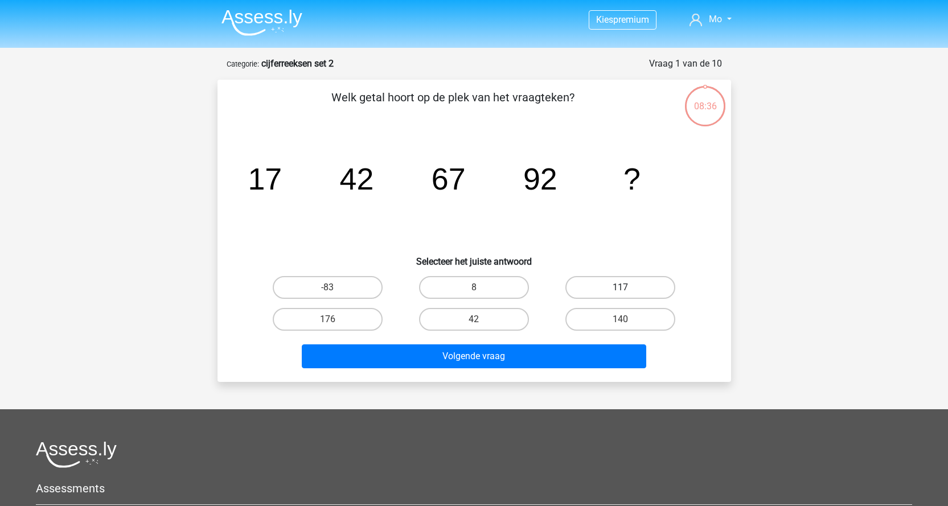
click at [622, 281] on label "117" at bounding box center [620, 287] width 110 height 23
click at [622, 288] on input "117" at bounding box center [624, 291] width 7 height 7
radio input "true"
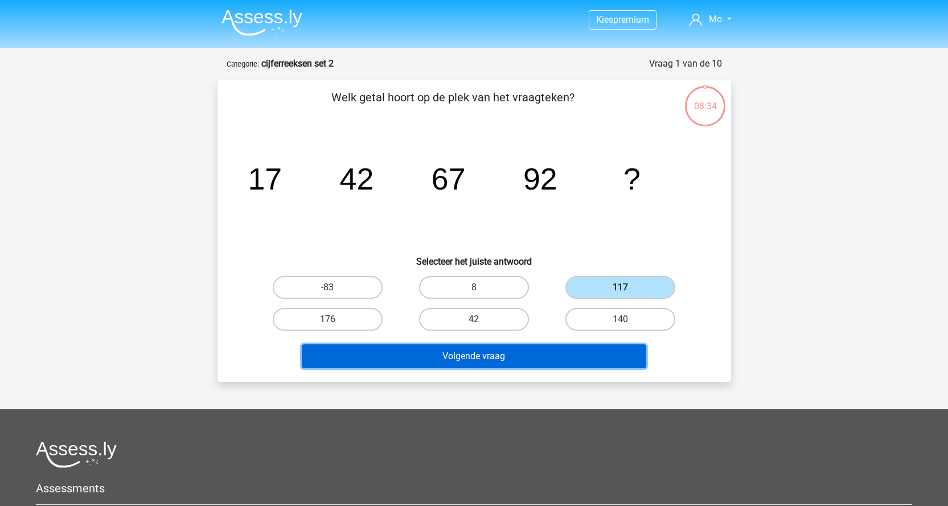
click at [494, 354] on button "Volgende vraag" at bounding box center [474, 356] width 344 height 24
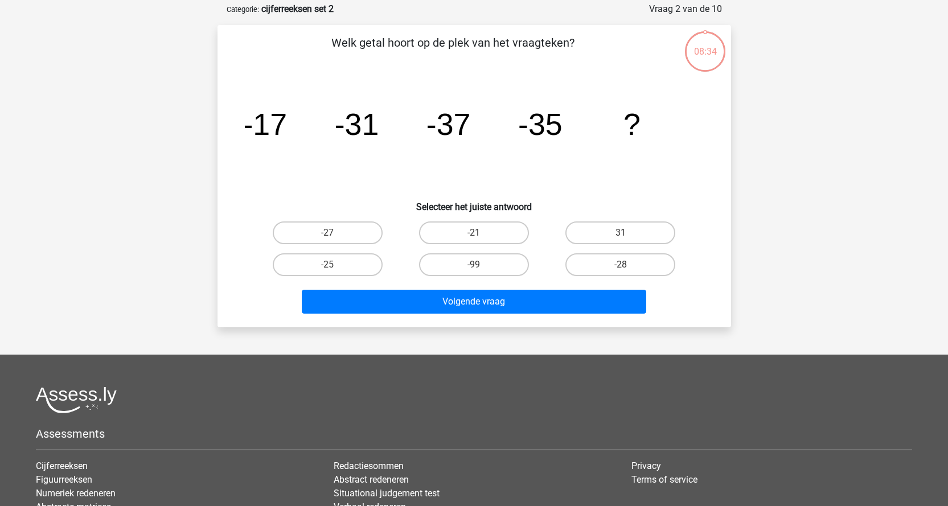
scroll to position [57, 0]
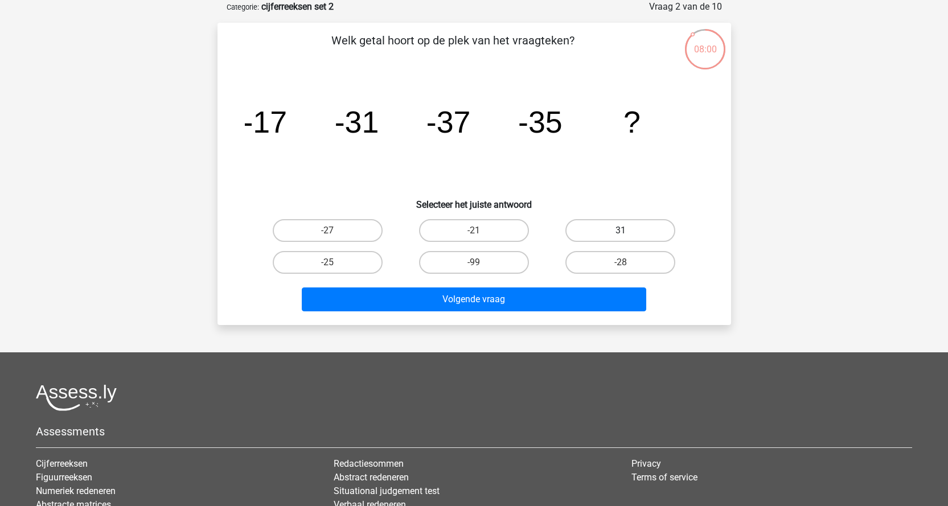
click at [625, 226] on label "31" at bounding box center [620, 230] width 110 height 23
click at [625, 231] on input "31" at bounding box center [624, 234] width 7 height 7
radio input "true"
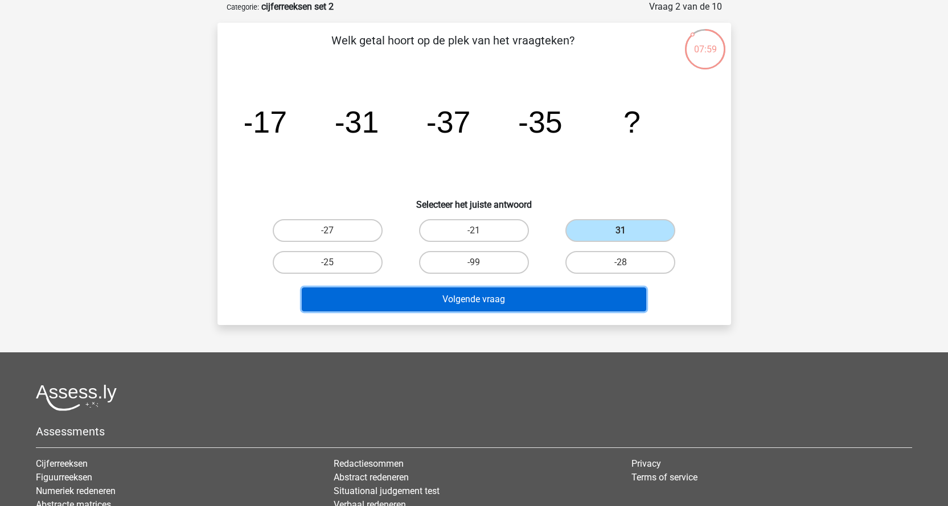
click at [496, 296] on button "Volgende vraag" at bounding box center [474, 300] width 344 height 24
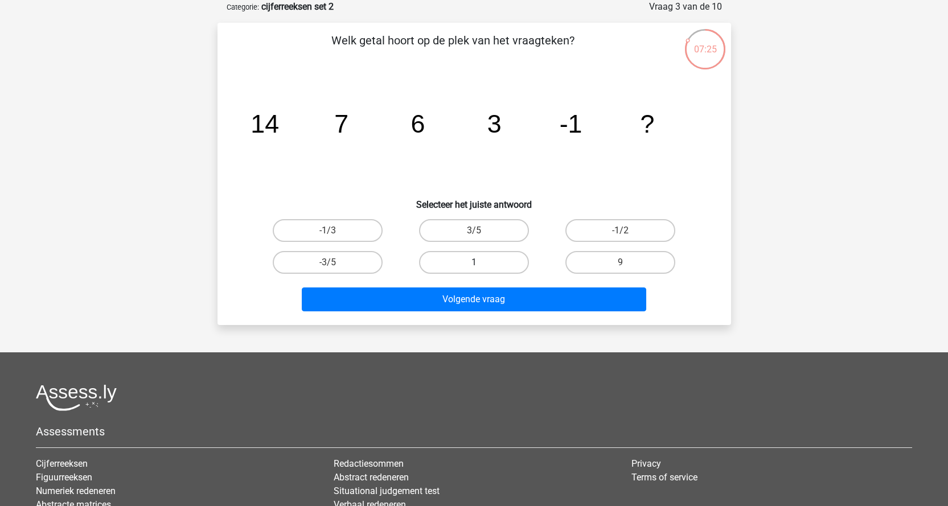
click at [485, 263] on label "1" at bounding box center [474, 262] width 110 height 23
click at [481, 263] on input "1" at bounding box center [477, 266] width 7 height 7
radio input "true"
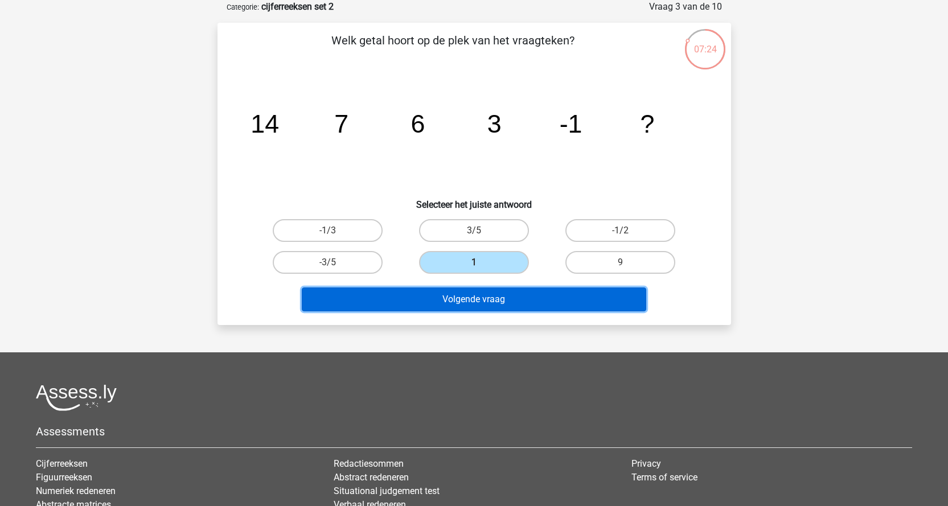
click at [503, 300] on button "Volgende vraag" at bounding box center [474, 300] width 344 height 24
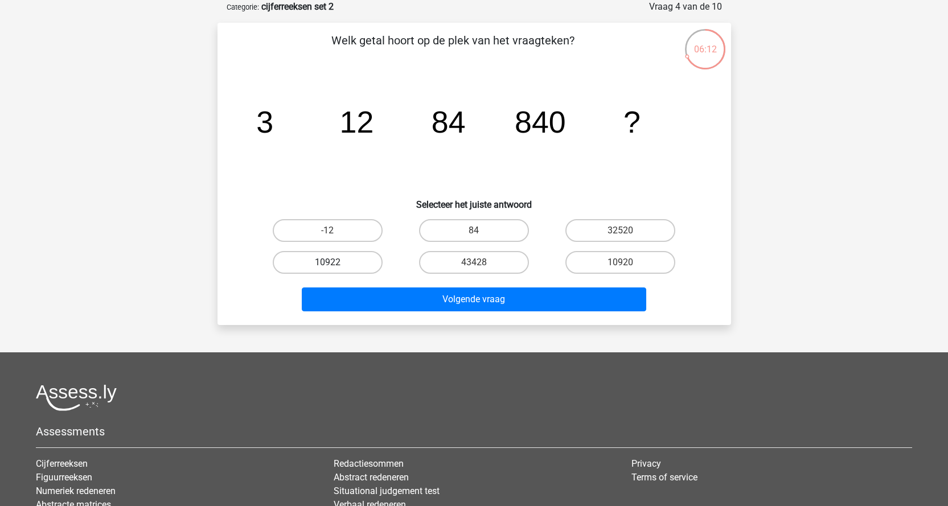
click at [344, 262] on label "10922" at bounding box center [328, 262] width 110 height 23
click at [335, 263] on input "10922" at bounding box center [330, 266] width 7 height 7
radio input "true"
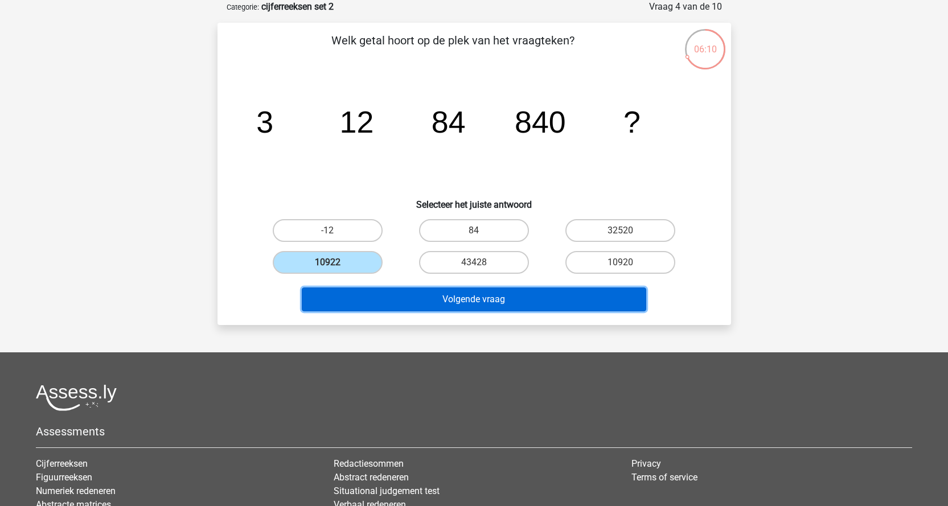
click at [486, 301] on button "Volgende vraag" at bounding box center [474, 300] width 344 height 24
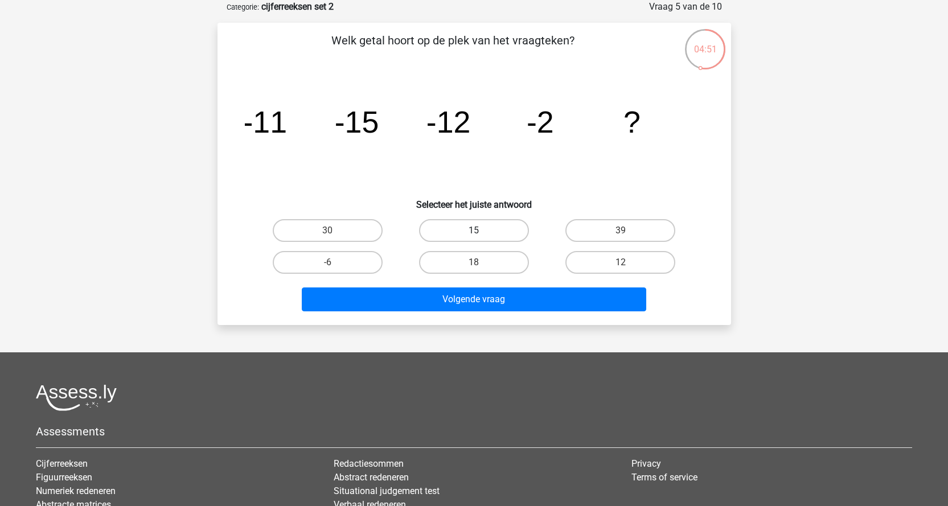
click at [481, 229] on div "15" at bounding box center [473, 230] width 137 height 23
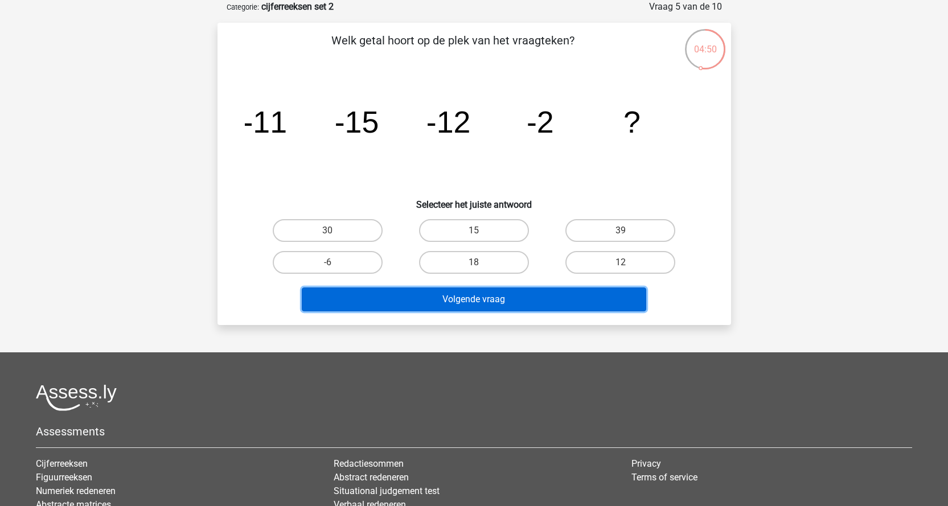
click at [487, 292] on button "Volgende vraag" at bounding box center [474, 300] width 344 height 24
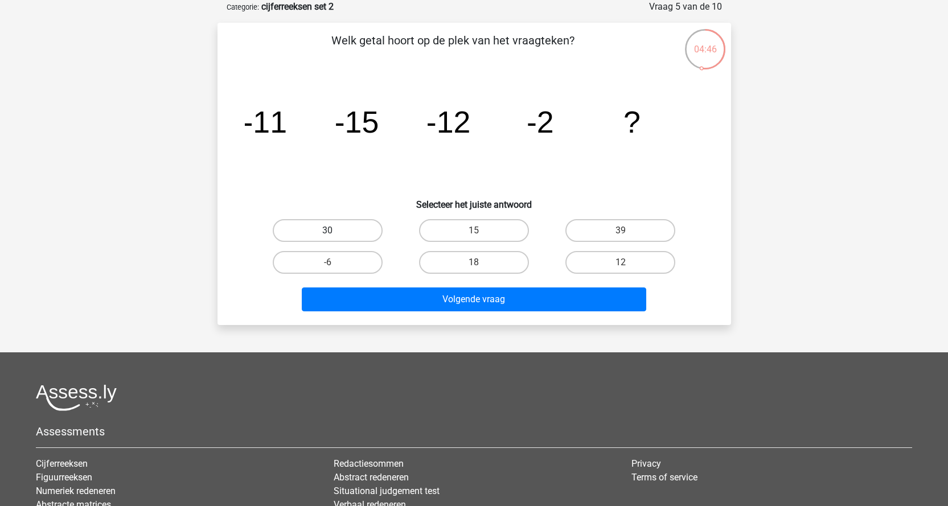
click at [319, 229] on label "30" at bounding box center [328, 230] width 110 height 23
click at [327, 231] on input "30" at bounding box center [330, 234] width 7 height 7
radio input "true"
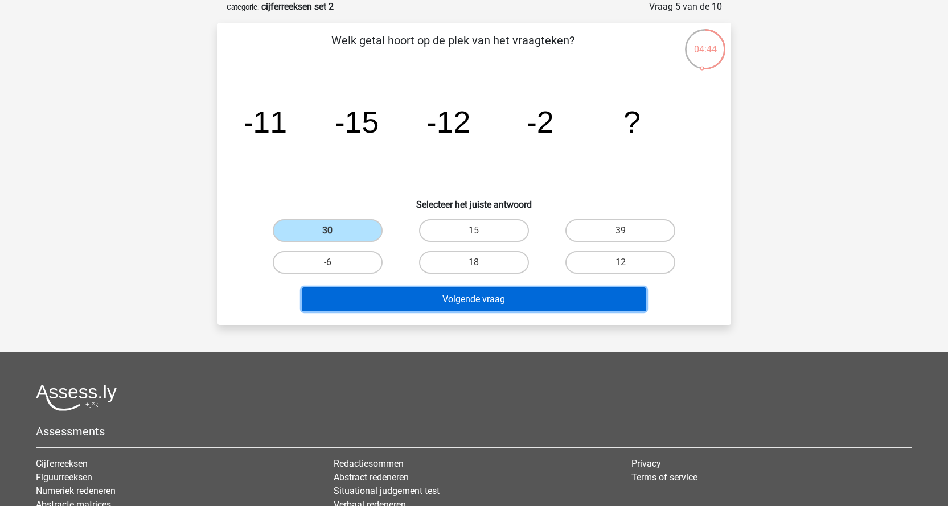
click at [462, 296] on button "Volgende vraag" at bounding box center [474, 300] width 344 height 24
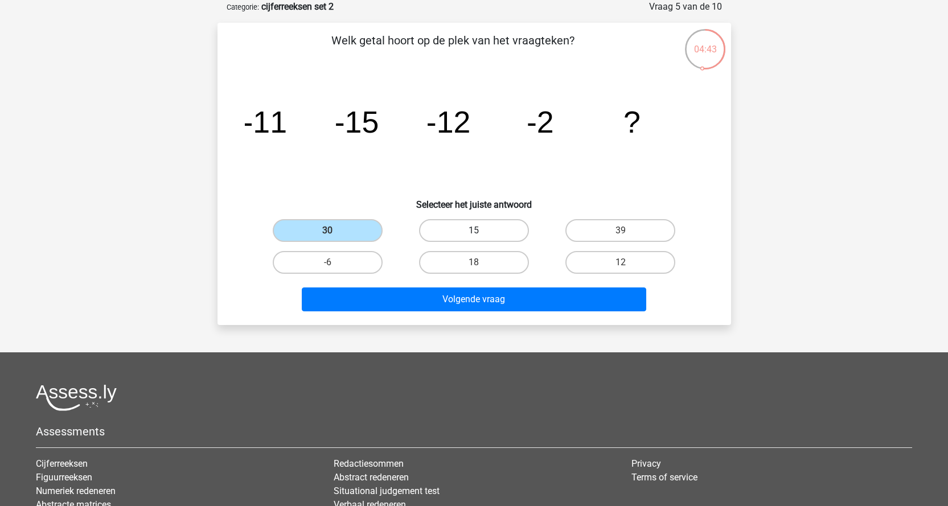
click at [458, 227] on label "15" at bounding box center [474, 230] width 110 height 23
click at [474, 231] on input "15" at bounding box center [477, 234] width 7 height 7
radio input "true"
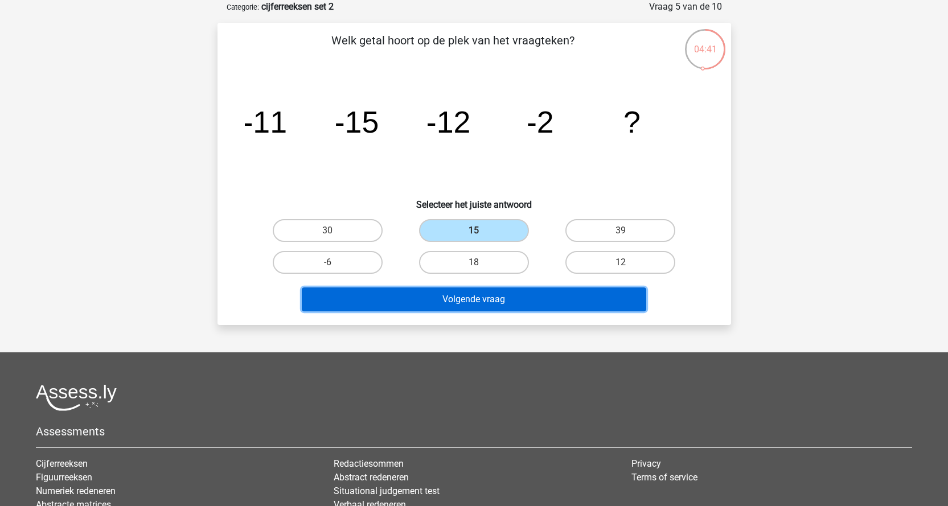
click at [499, 295] on button "Volgende vraag" at bounding box center [474, 300] width 344 height 24
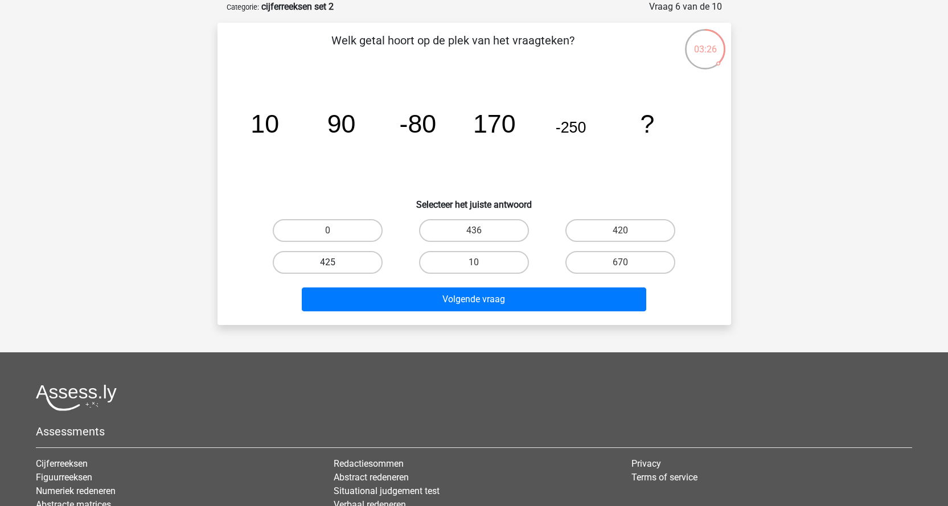
click at [351, 259] on label "425" at bounding box center [328, 262] width 110 height 23
click at [335, 263] on input "425" at bounding box center [330, 266] width 7 height 7
radio input "true"
click at [327, 256] on label "425" at bounding box center [328, 262] width 110 height 23
click at [327, 263] on input "425" at bounding box center [330, 266] width 7 height 7
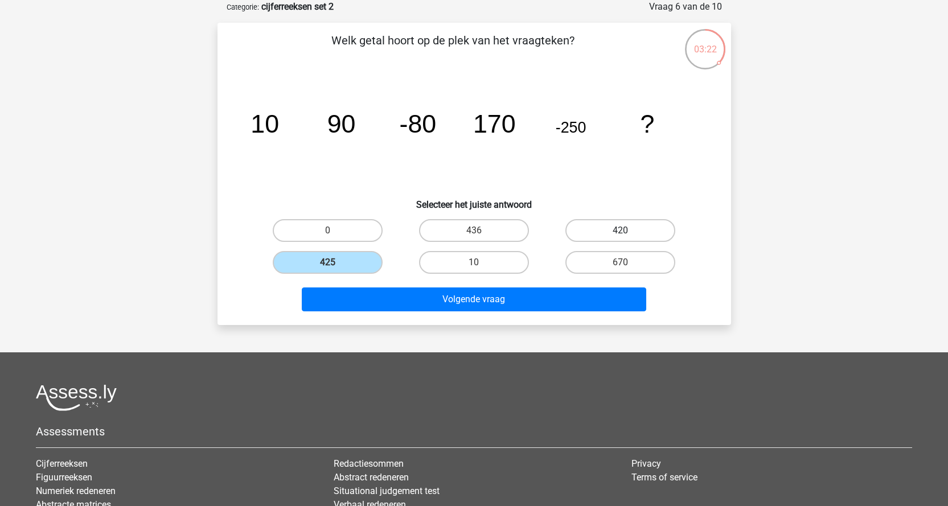
click at [617, 225] on label "420" at bounding box center [620, 230] width 110 height 23
click at [621, 231] on input "420" at bounding box center [624, 234] width 7 height 7
radio input "true"
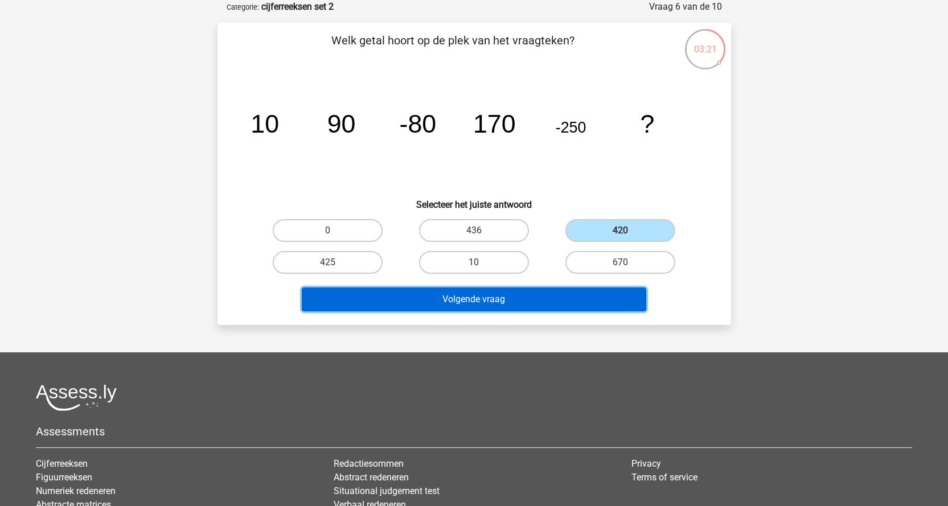
click at [486, 293] on button "Volgende vraag" at bounding box center [474, 300] width 344 height 24
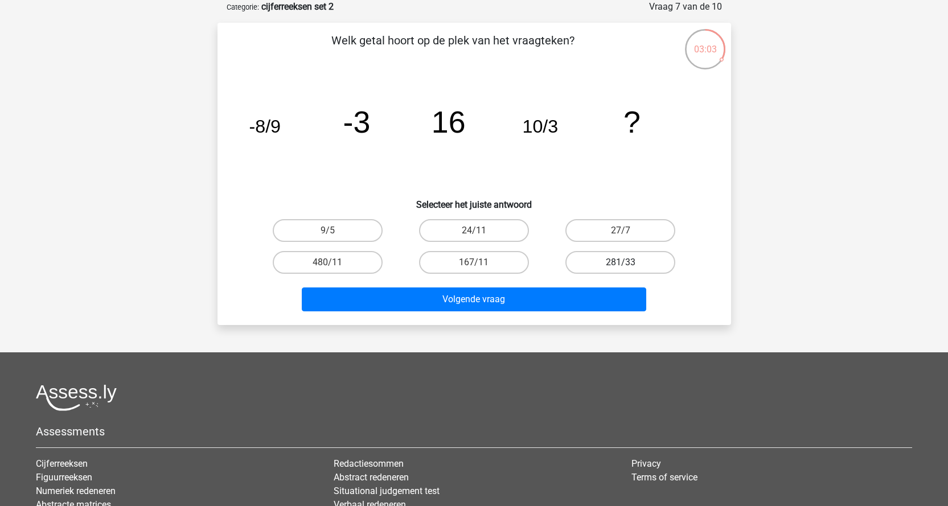
click at [622, 259] on label "281/33" at bounding box center [620, 262] width 110 height 23
click at [622, 263] on input "281/33" at bounding box center [624, 266] width 7 height 7
radio input "true"
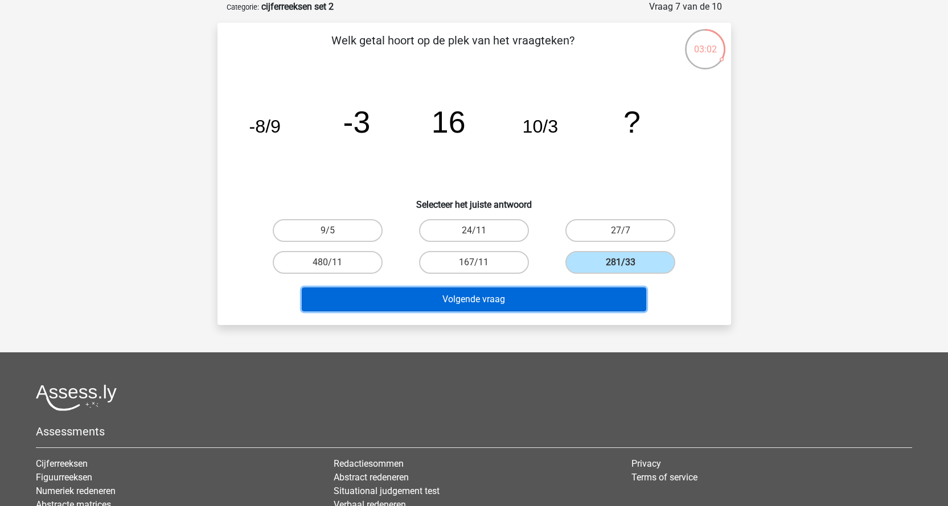
click at [485, 296] on button "Volgende vraag" at bounding box center [474, 300] width 344 height 24
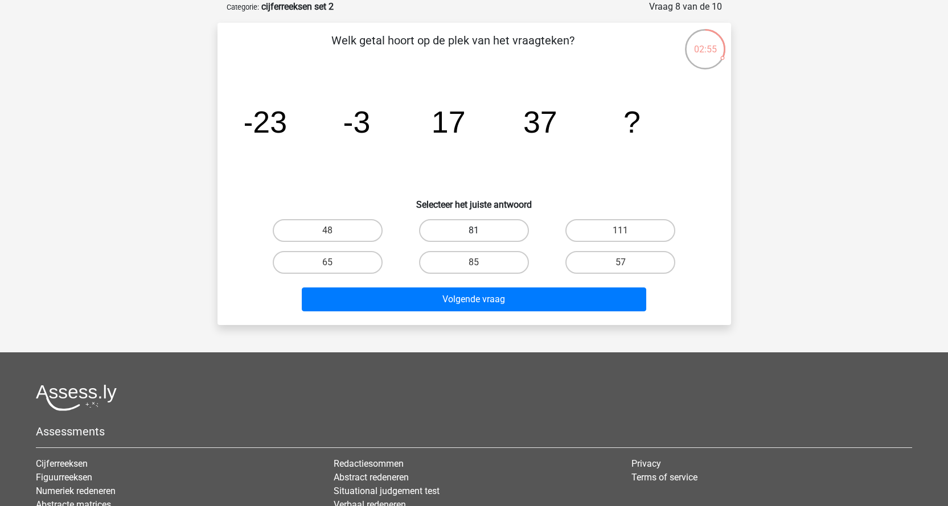
click at [487, 228] on label "81" at bounding box center [474, 230] width 110 height 23
click at [481, 231] on input "81" at bounding box center [477, 234] width 7 height 7
radio input "true"
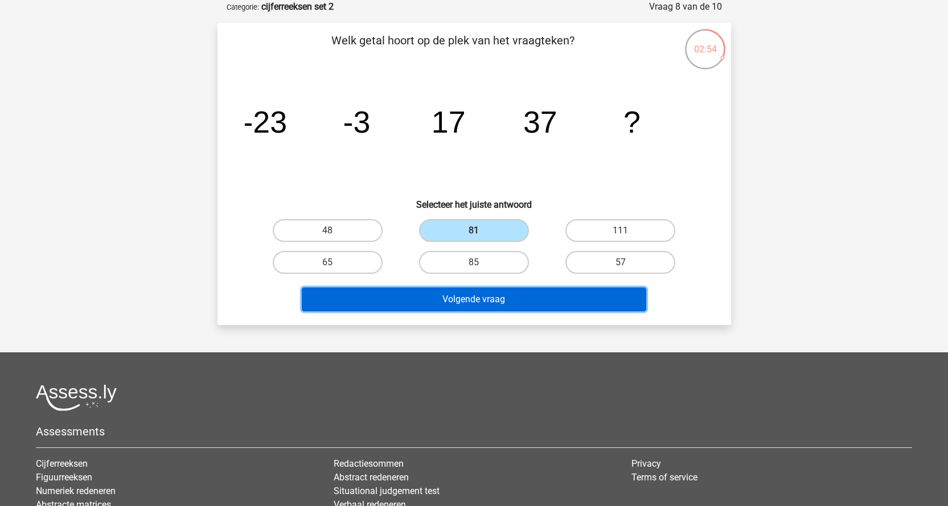
click at [494, 302] on button "Volgende vraag" at bounding box center [474, 300] width 344 height 24
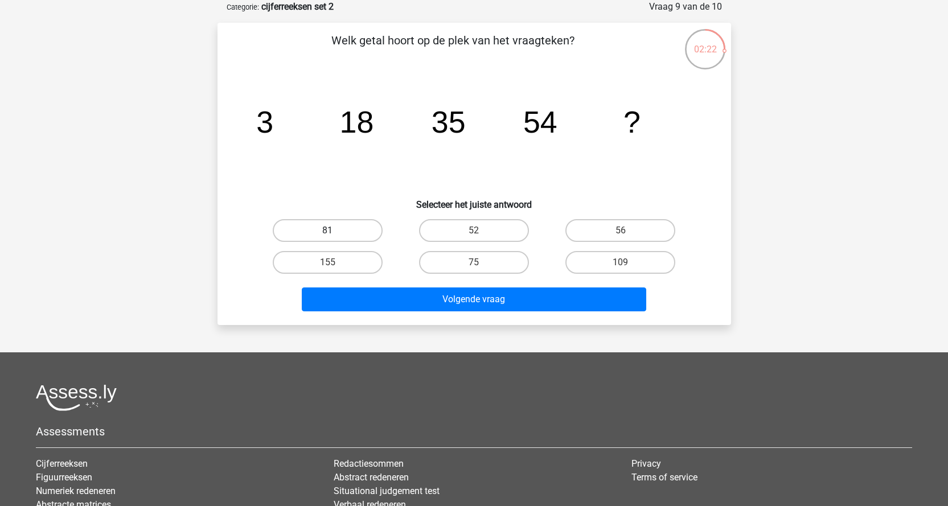
click at [325, 224] on label "81" at bounding box center [328, 230] width 110 height 23
click at [327, 231] on input "81" at bounding box center [330, 234] width 7 height 7
radio input "true"
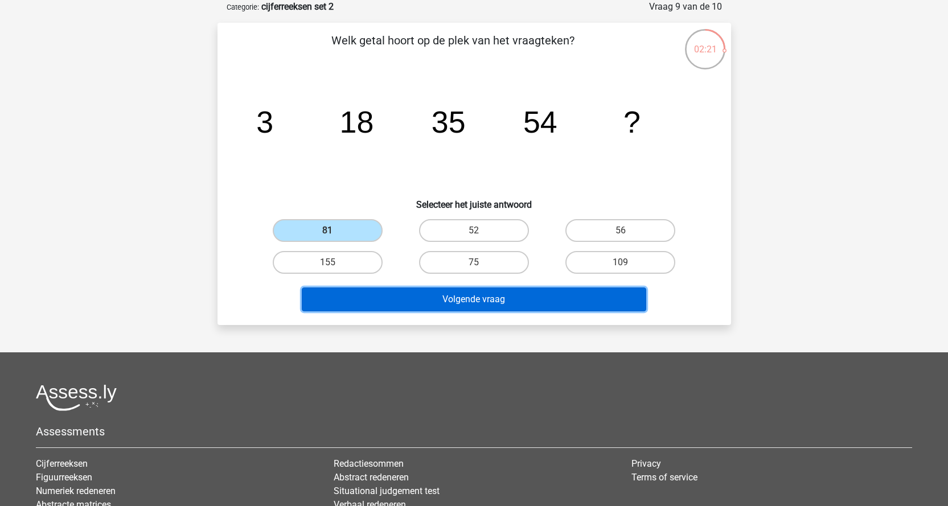
click at [482, 289] on button "Volgende vraag" at bounding box center [474, 300] width 344 height 24
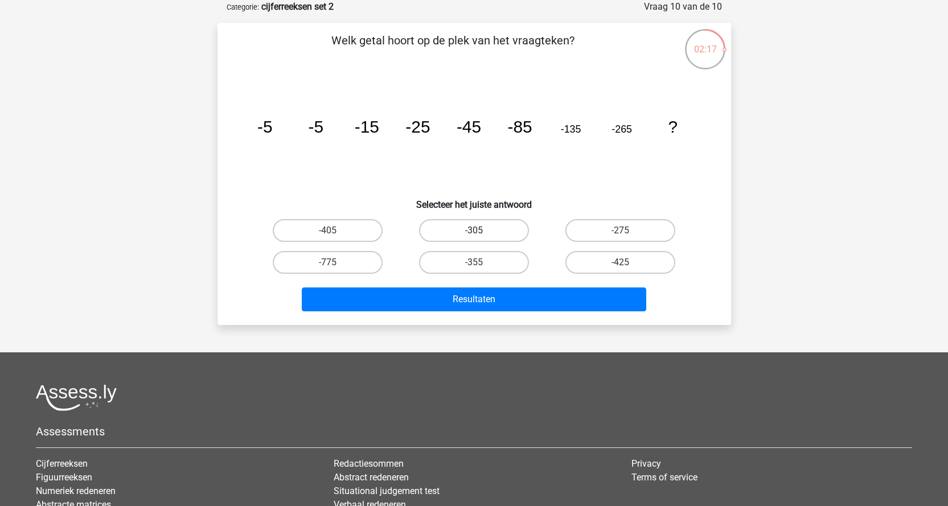
click at [473, 232] on label "-305" at bounding box center [474, 230] width 110 height 23
click at [474, 232] on input "-305" at bounding box center [477, 234] width 7 height 7
radio input "true"
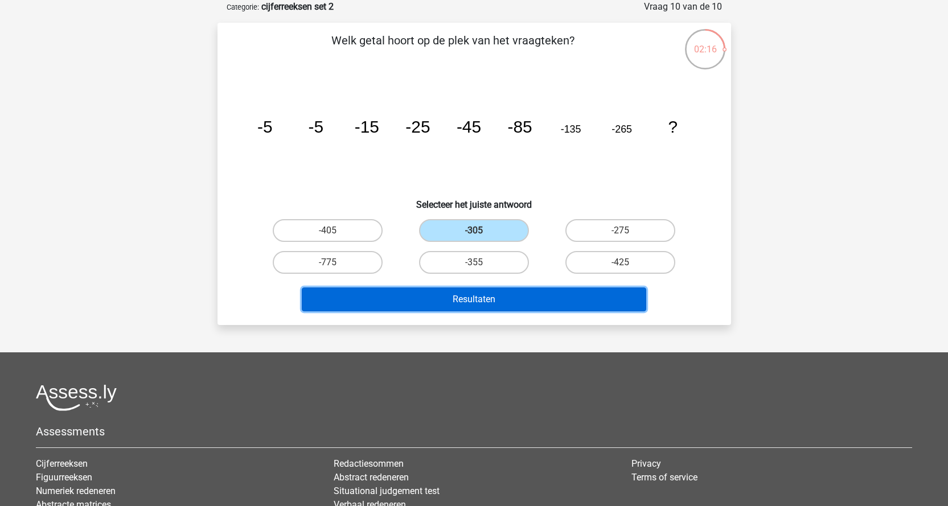
click at [479, 293] on button "Resultaten" at bounding box center [474, 300] width 344 height 24
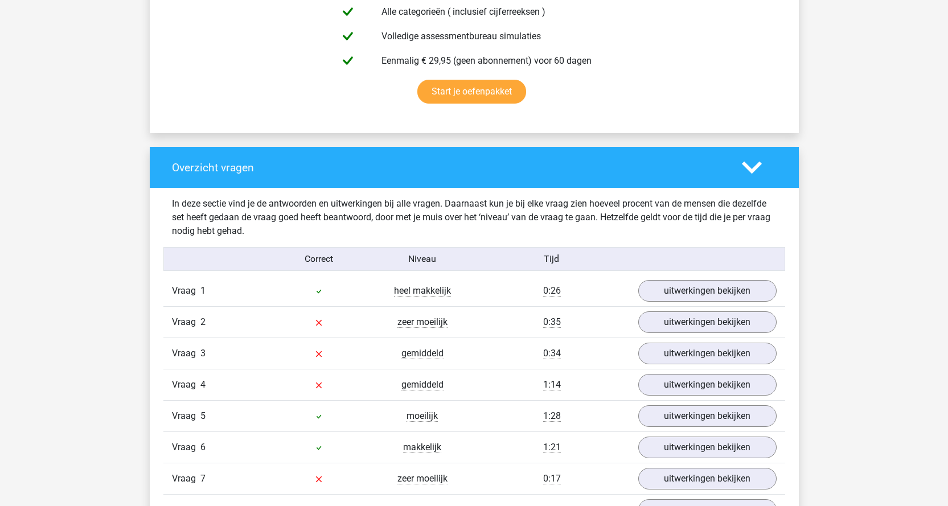
scroll to position [740, 0]
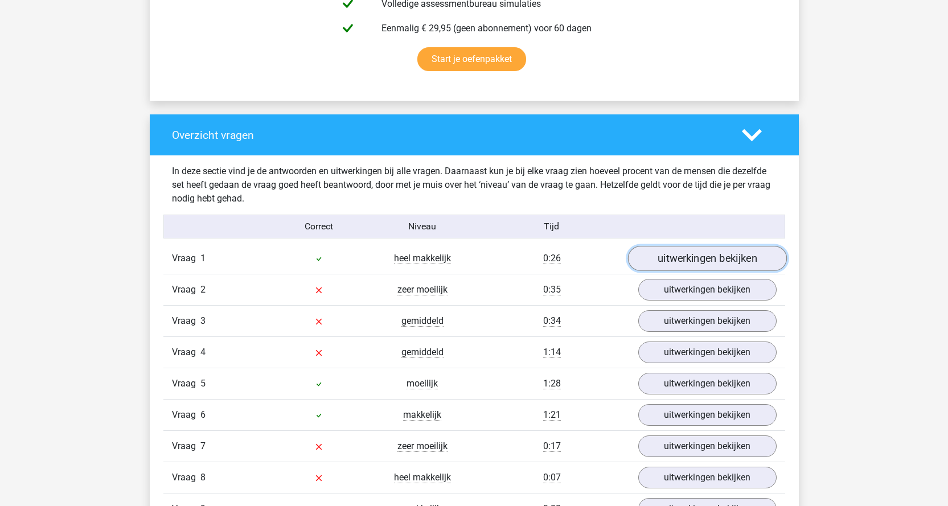
click at [676, 258] on link "uitwerkingen bekijken" at bounding box center [706, 258] width 159 height 25
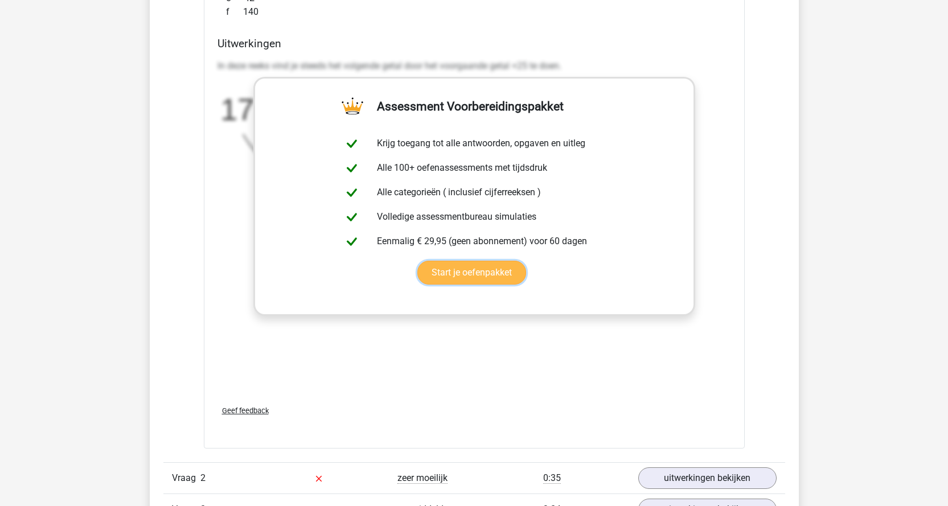
scroll to position [1367, 0]
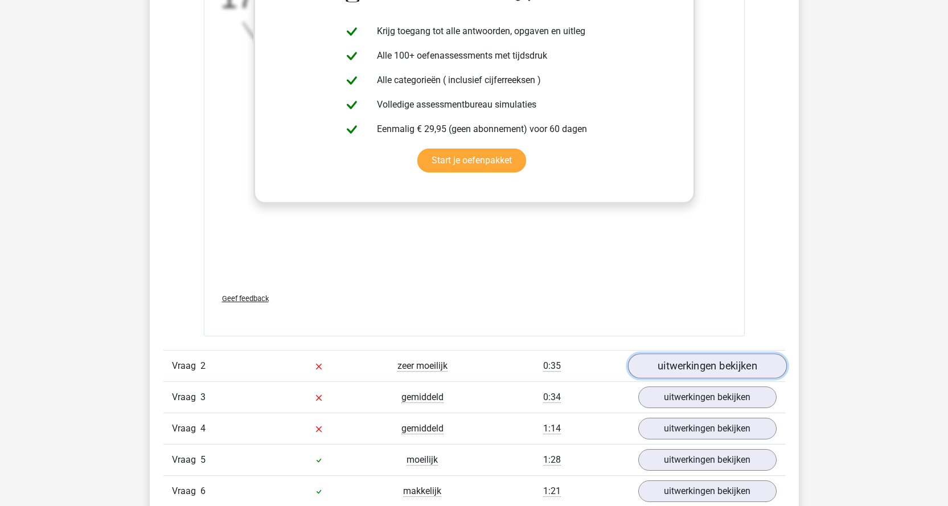
click at [688, 366] on link "uitwerkingen bekijken" at bounding box center [706, 366] width 159 height 25
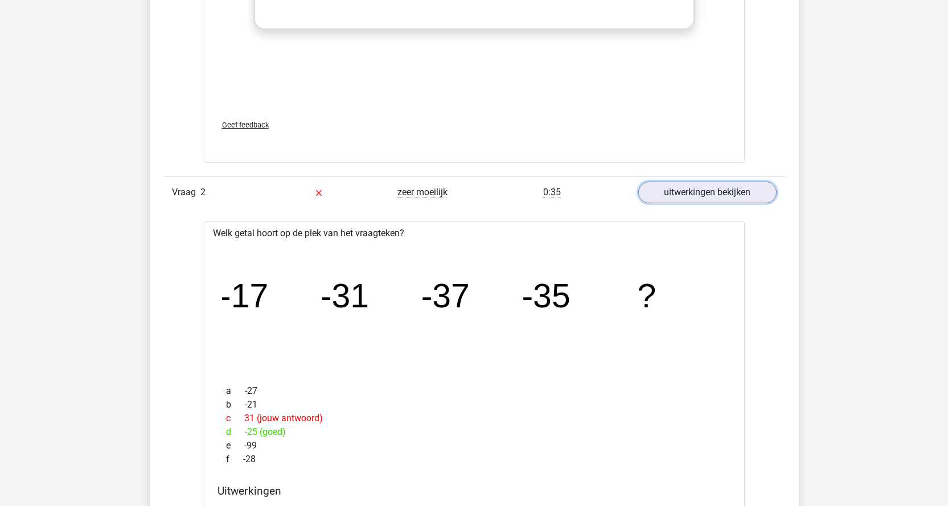
scroll to position [1537, 0]
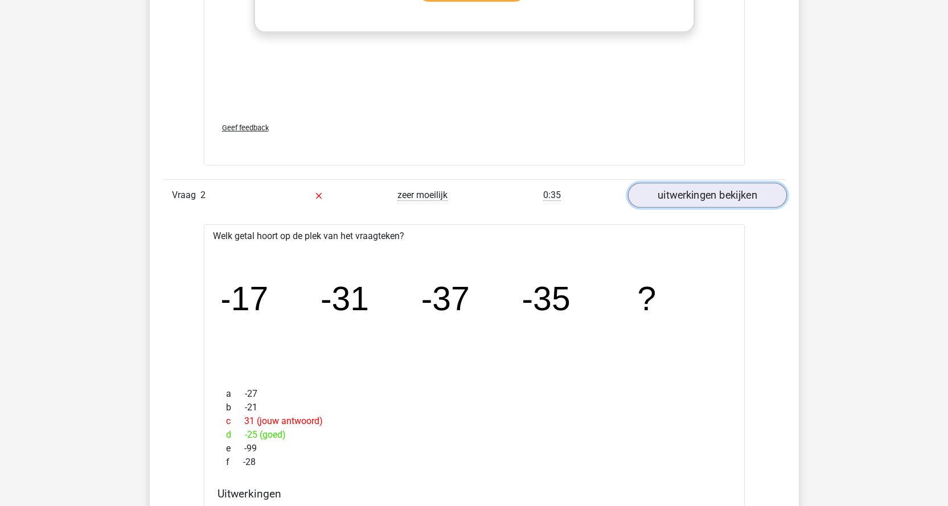
click at [716, 188] on link "uitwerkingen bekijken" at bounding box center [706, 195] width 159 height 25
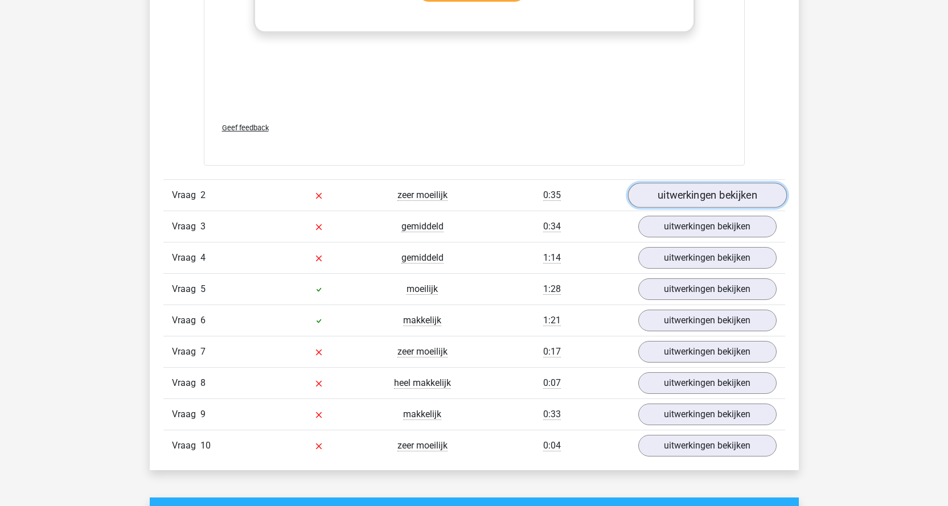
click at [716, 188] on link "uitwerkingen bekijken" at bounding box center [706, 195] width 159 height 25
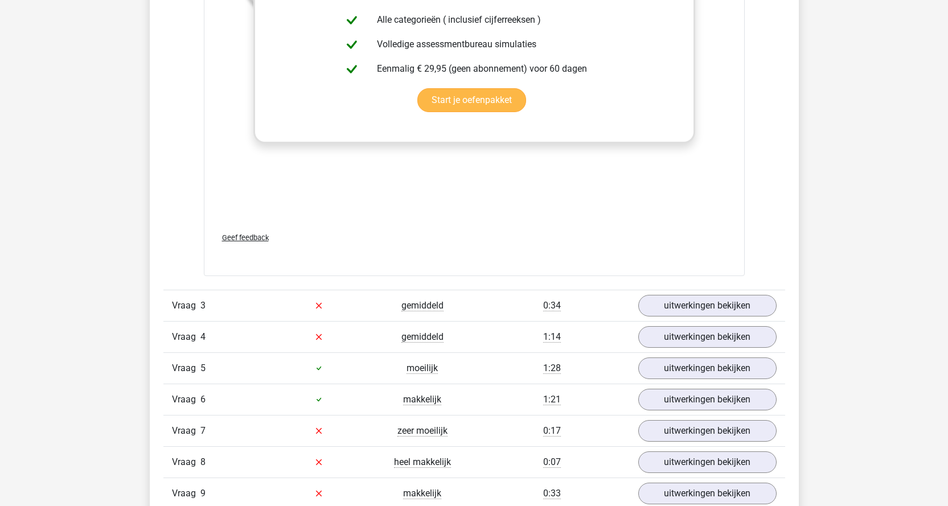
scroll to position [2164, 0]
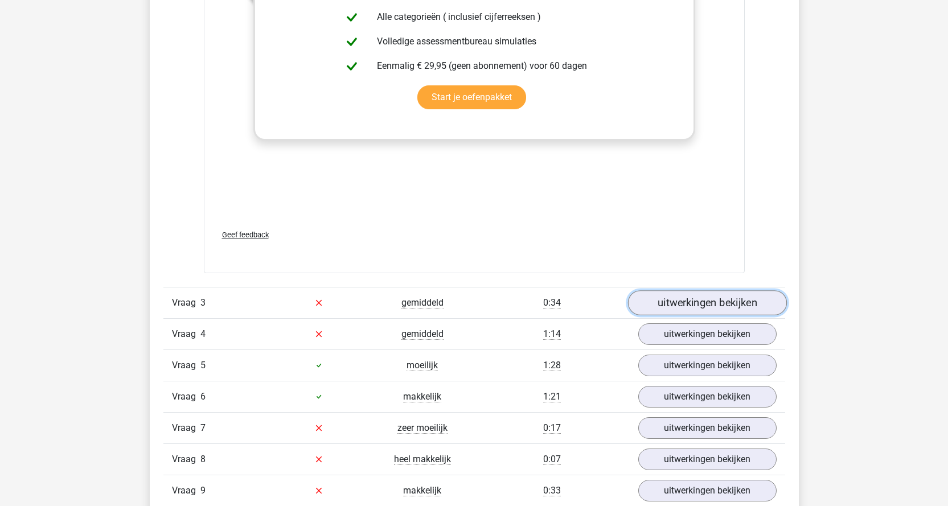
click at [679, 302] on link "uitwerkingen bekijken" at bounding box center [706, 302] width 159 height 25
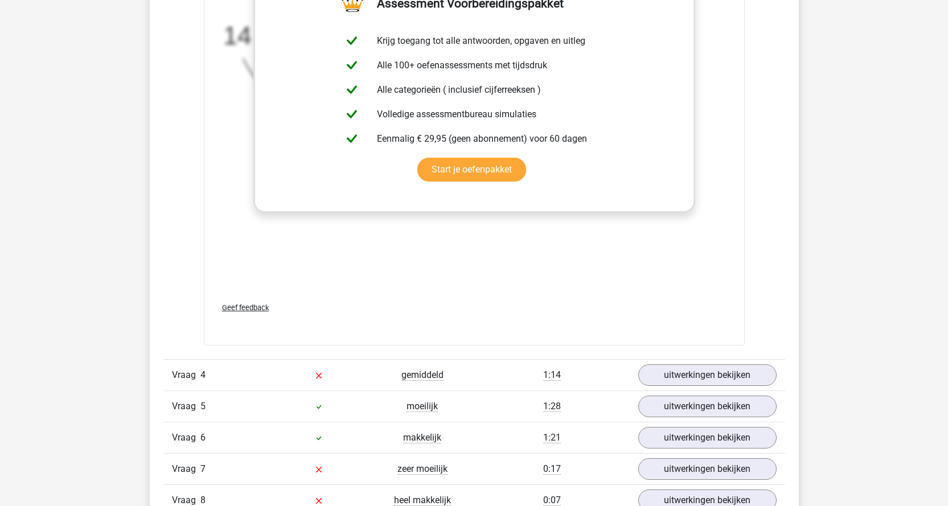
scroll to position [2961, 0]
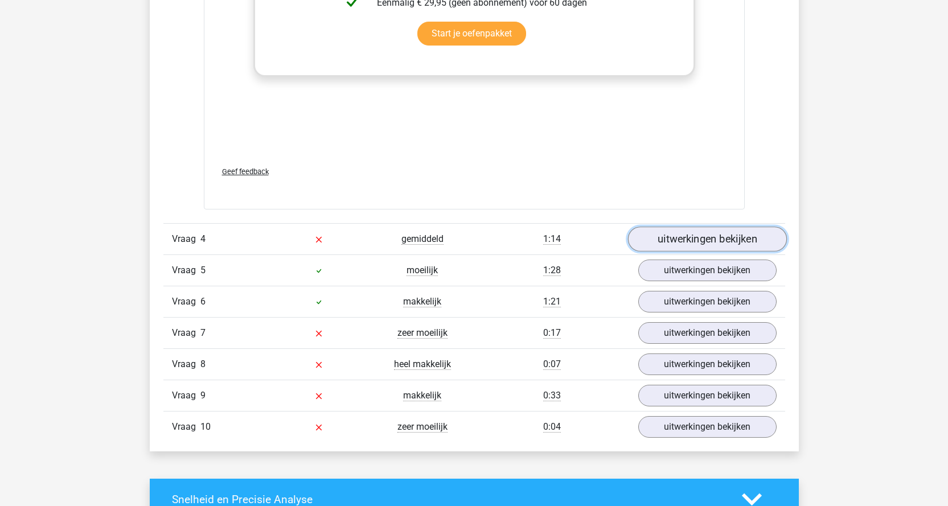
click at [691, 237] on link "uitwerkingen bekijken" at bounding box center [706, 239] width 159 height 25
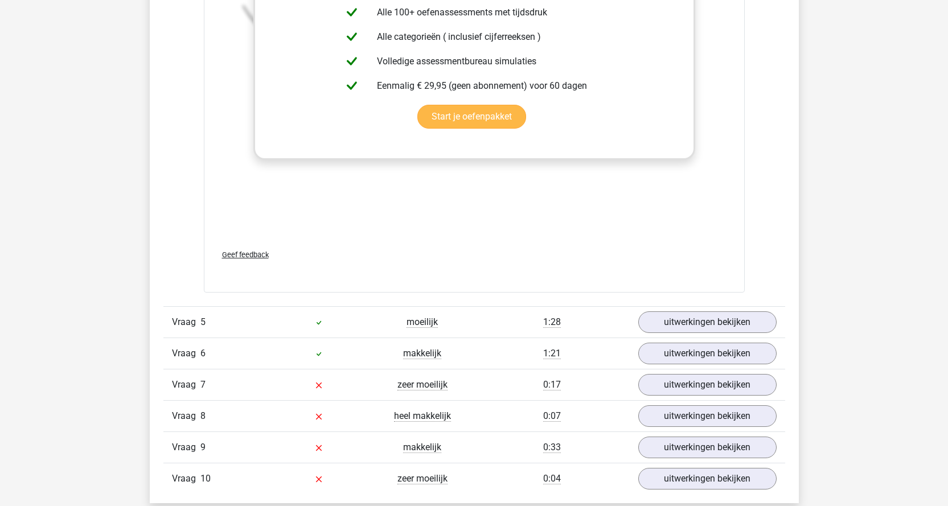
scroll to position [3644, 0]
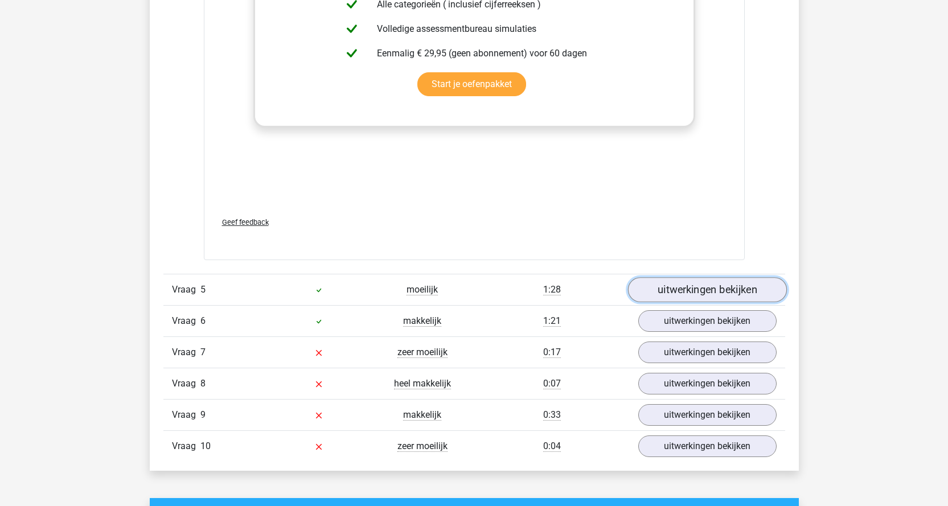
click at [669, 286] on link "uitwerkingen bekijken" at bounding box center [706, 289] width 159 height 25
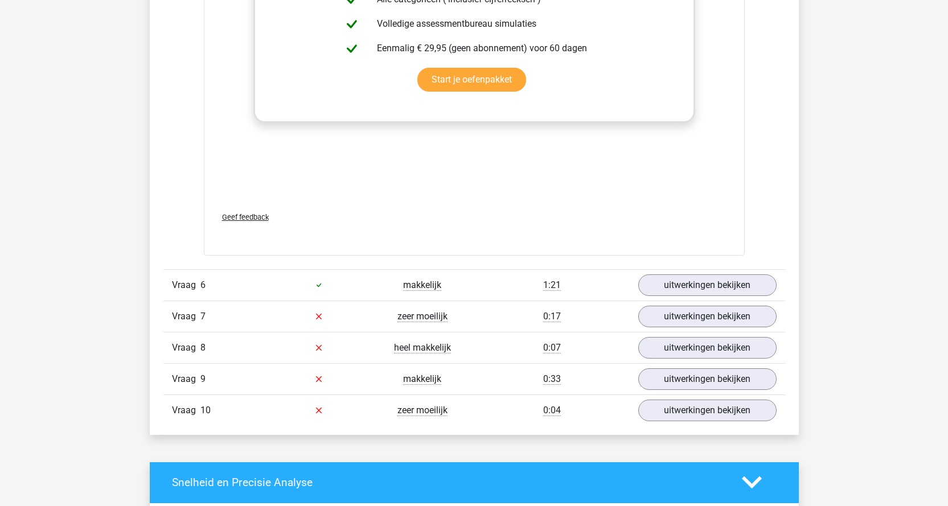
scroll to position [4385, 0]
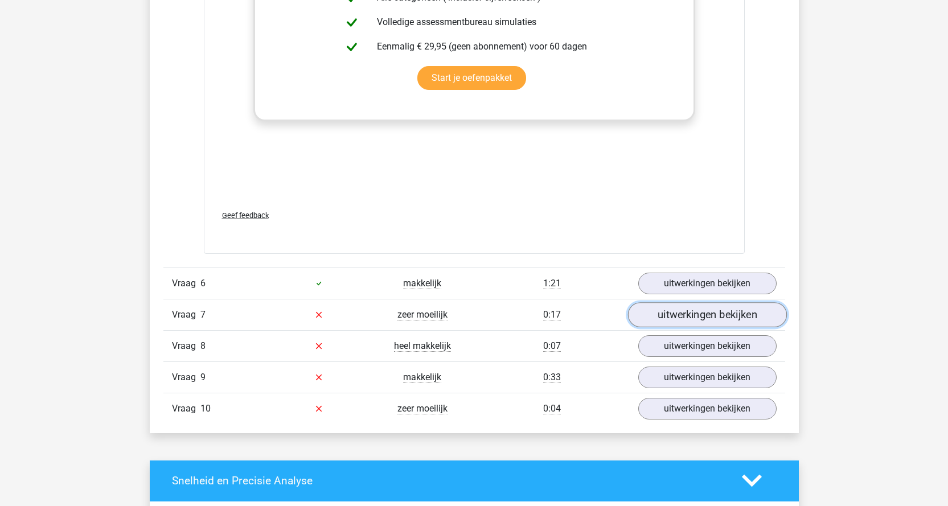
click at [674, 314] on link "uitwerkingen bekijken" at bounding box center [706, 314] width 159 height 25
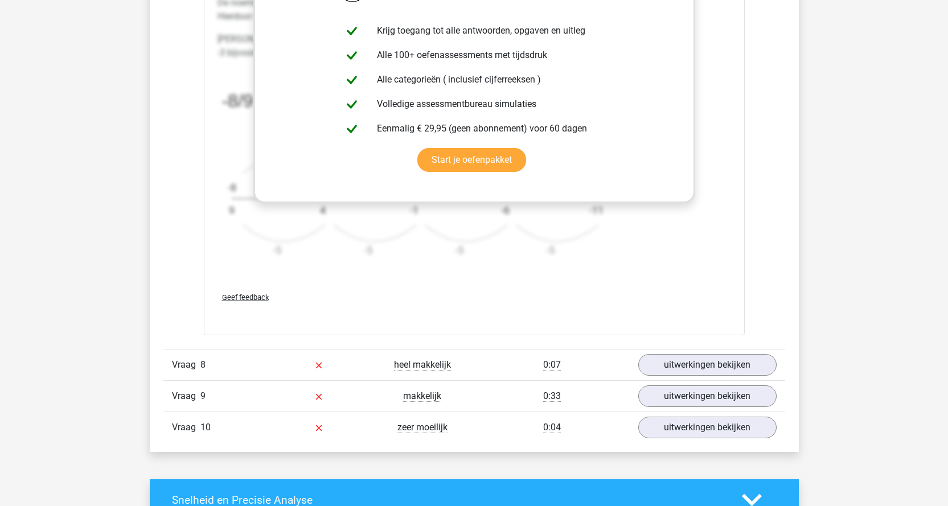
scroll to position [5125, 0]
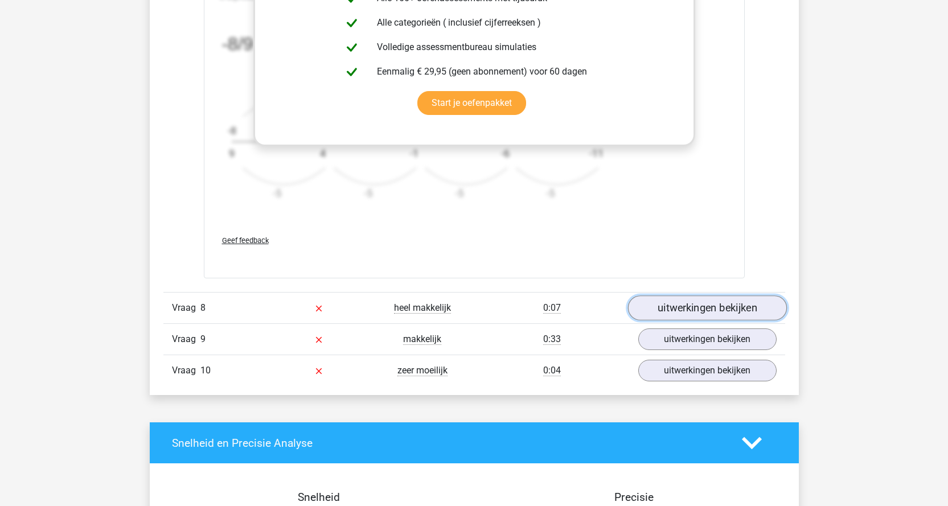
click at [680, 306] on link "uitwerkingen bekijken" at bounding box center [706, 308] width 159 height 25
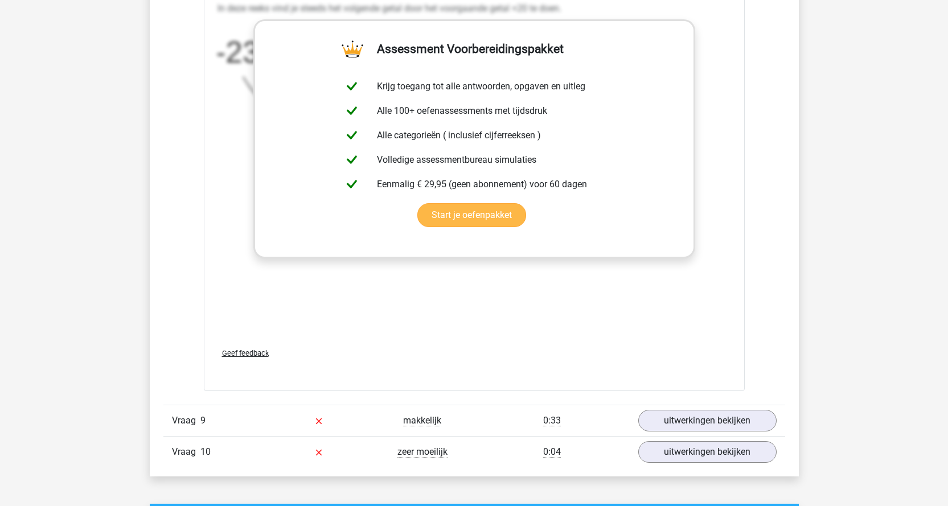
scroll to position [5922, 0]
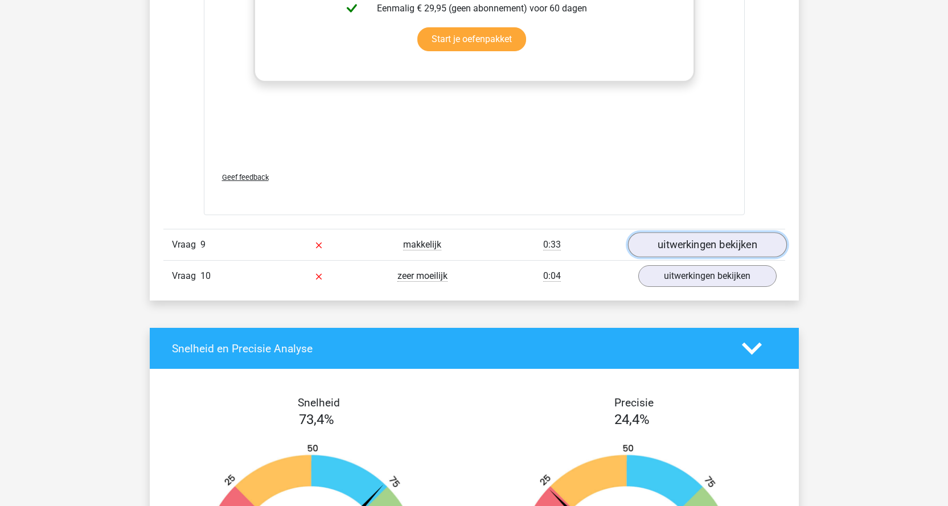
click at [672, 240] on link "uitwerkingen bekijken" at bounding box center [706, 244] width 159 height 25
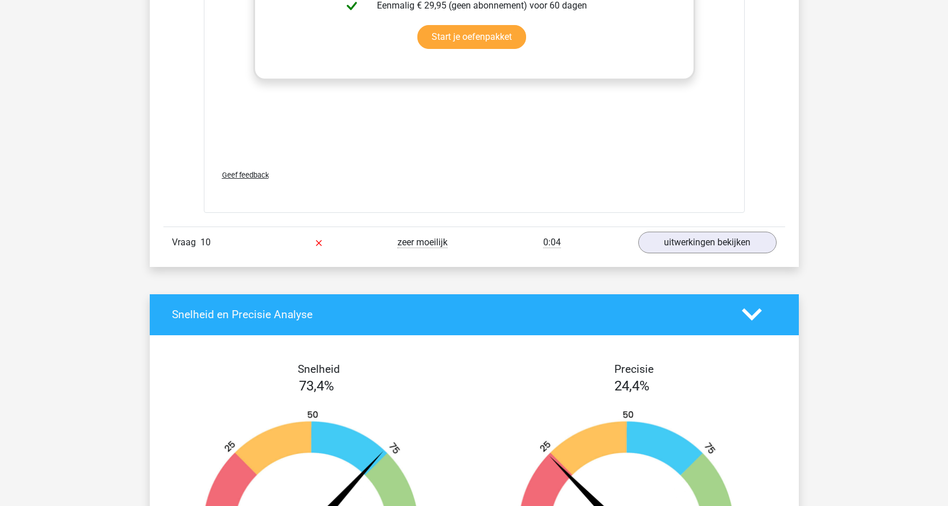
scroll to position [6662, 0]
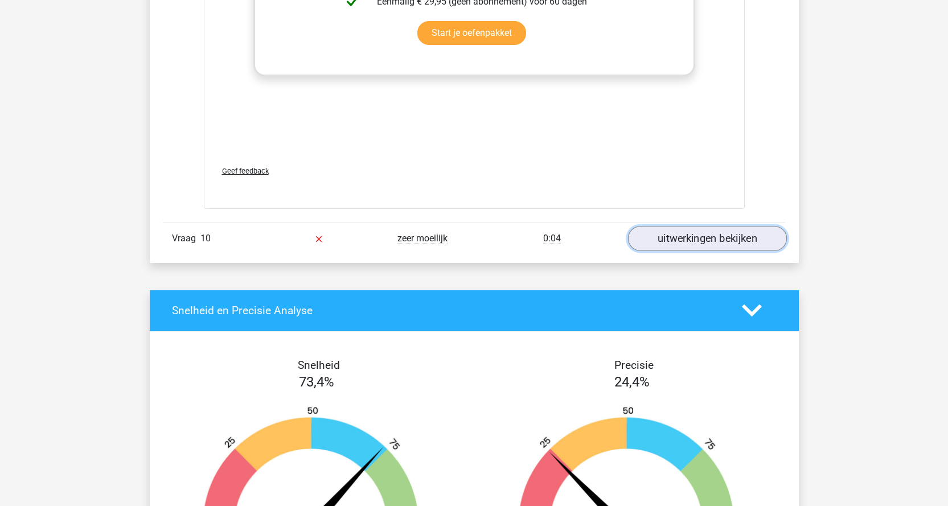
click at [681, 235] on link "uitwerkingen bekijken" at bounding box center [706, 238] width 159 height 25
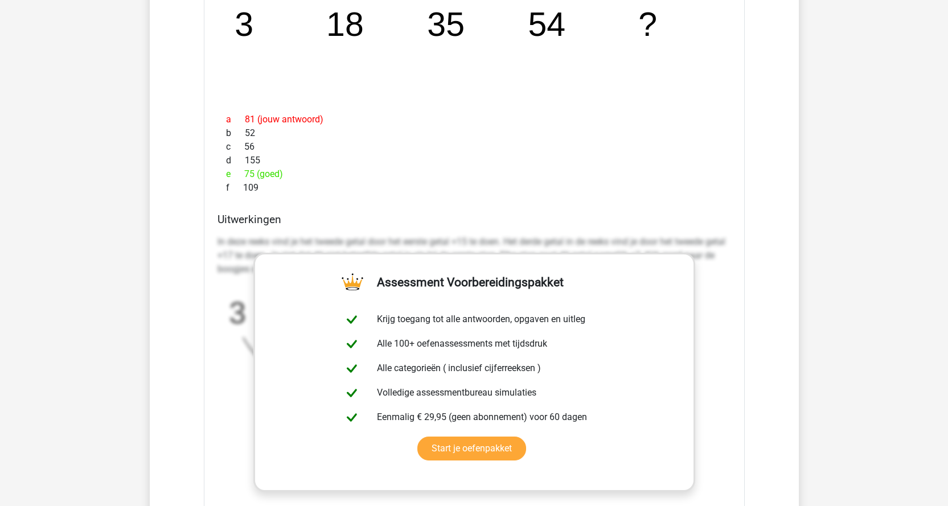
scroll to position [6161, 0]
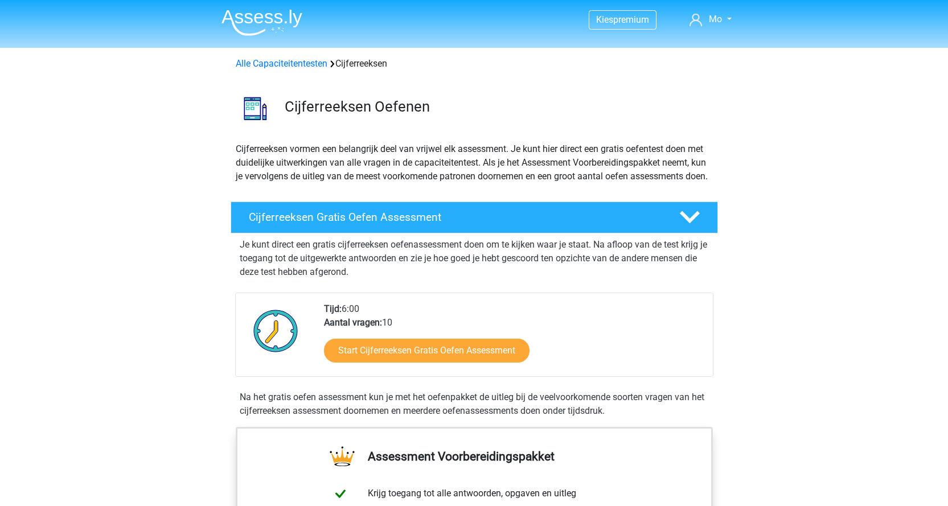
scroll to position [740, 0]
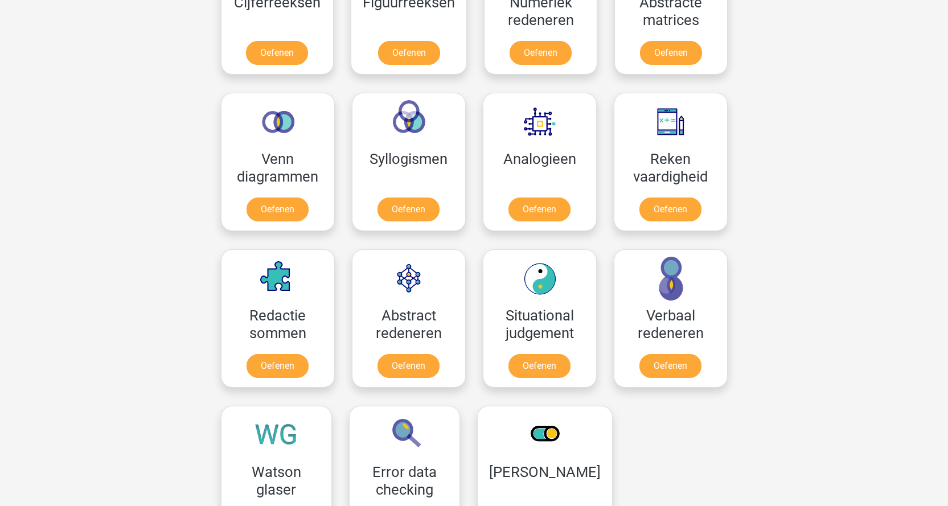
scroll to position [655, 0]
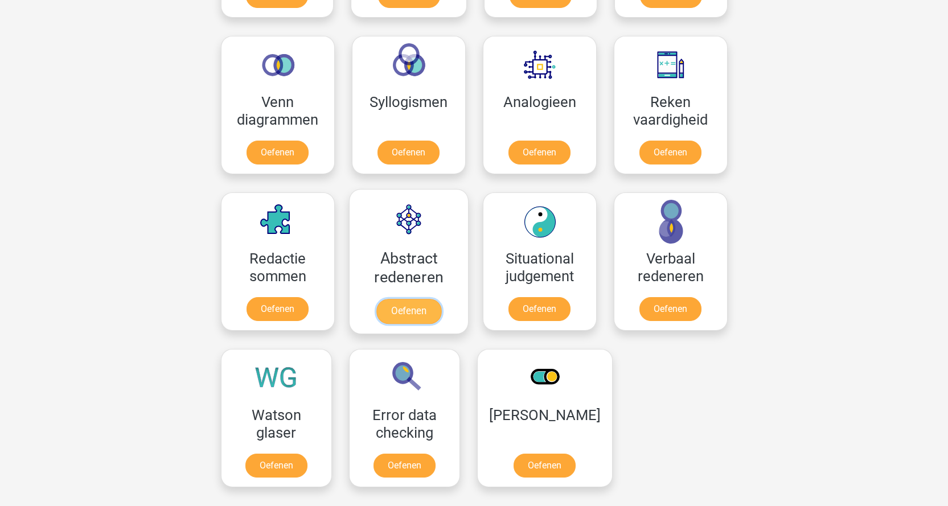
click at [401, 311] on link "Oefenen" at bounding box center [408, 311] width 65 height 25
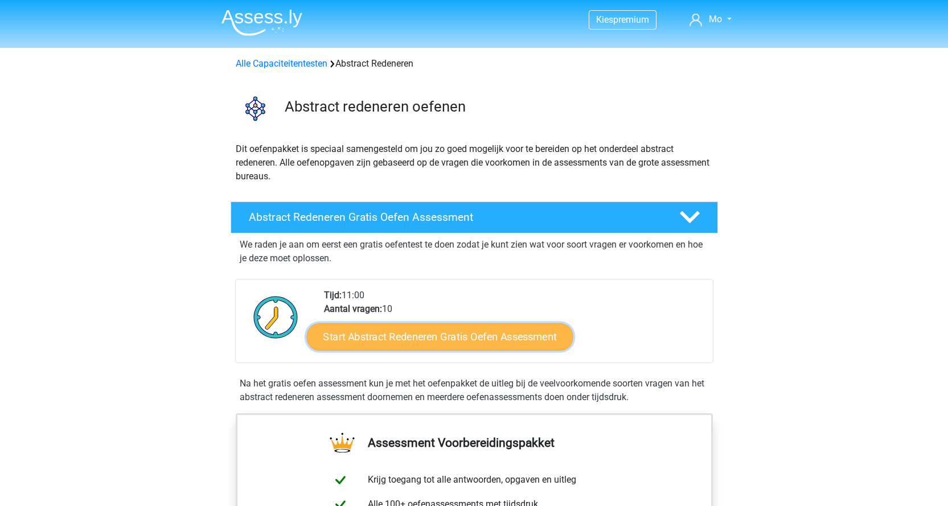
click at [393, 335] on link "Start Abstract Redeneren Gratis Oefen Assessment" at bounding box center [439, 336] width 266 height 27
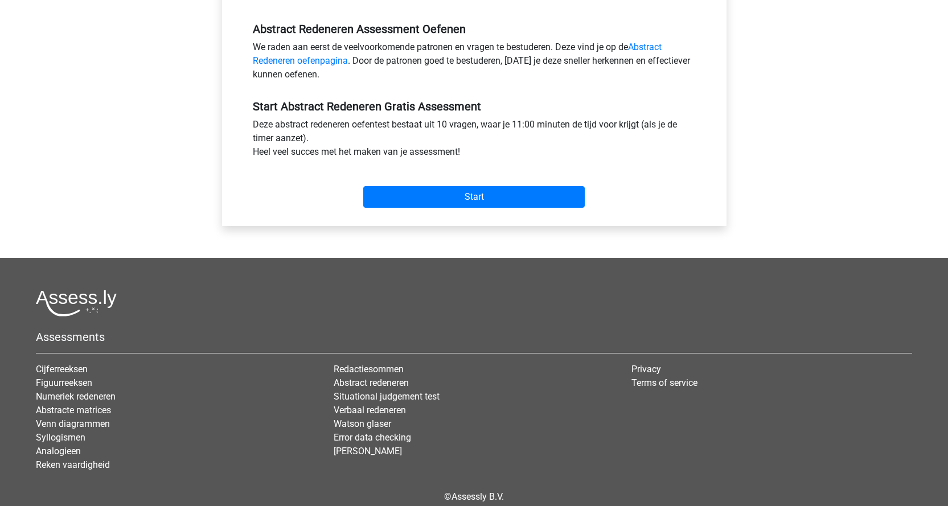
scroll to position [342, 0]
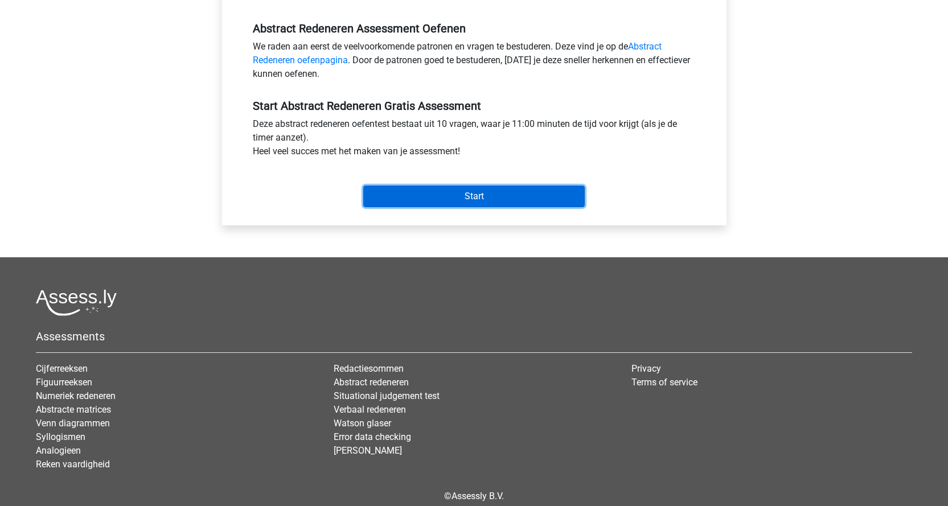
click at [476, 192] on input "Start" at bounding box center [474, 197] width 222 height 22
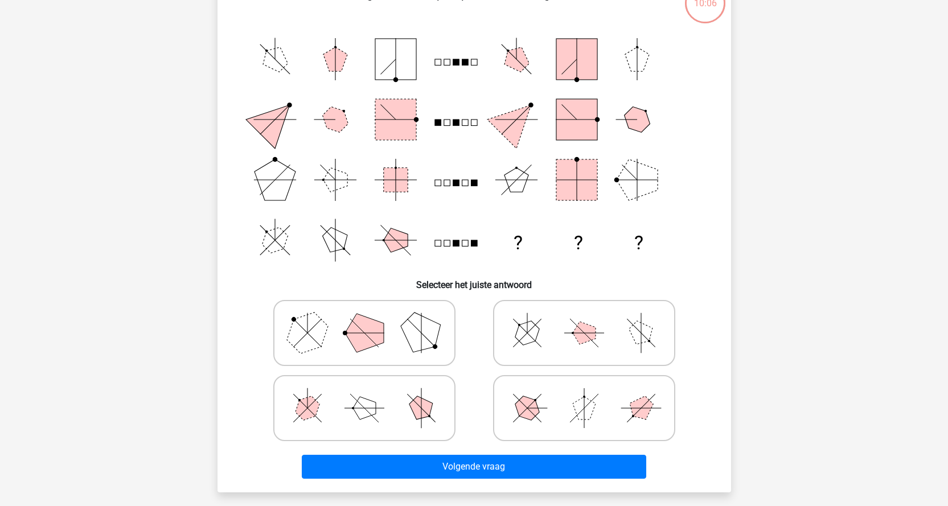
scroll to position [57, 0]
